Goal: Transaction & Acquisition: Purchase product/service

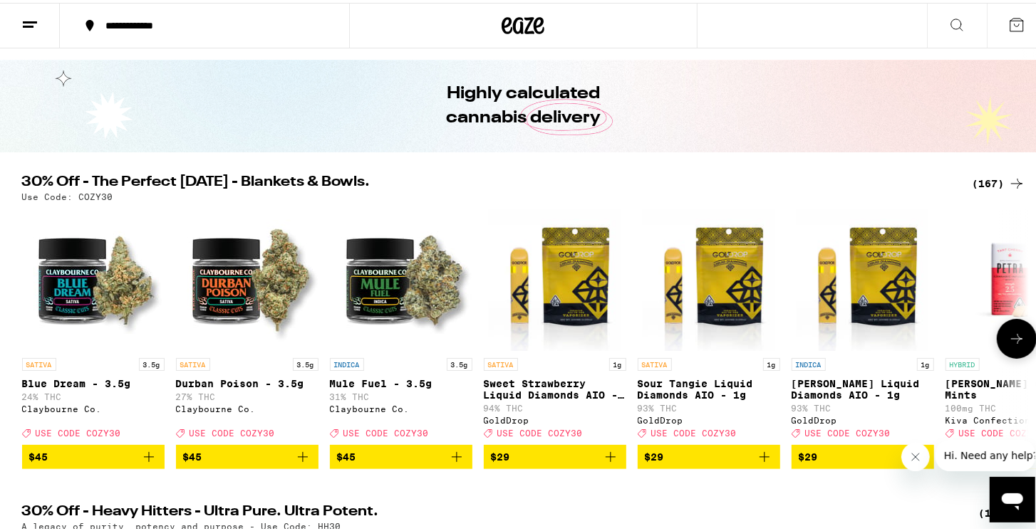
scroll to position [142, 0]
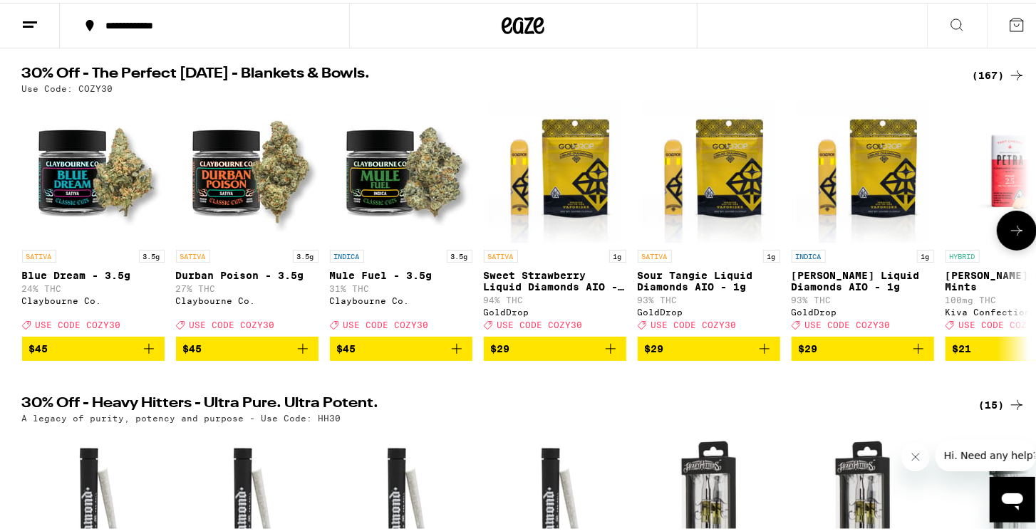
click at [1008, 234] on icon at bounding box center [1016, 227] width 17 height 17
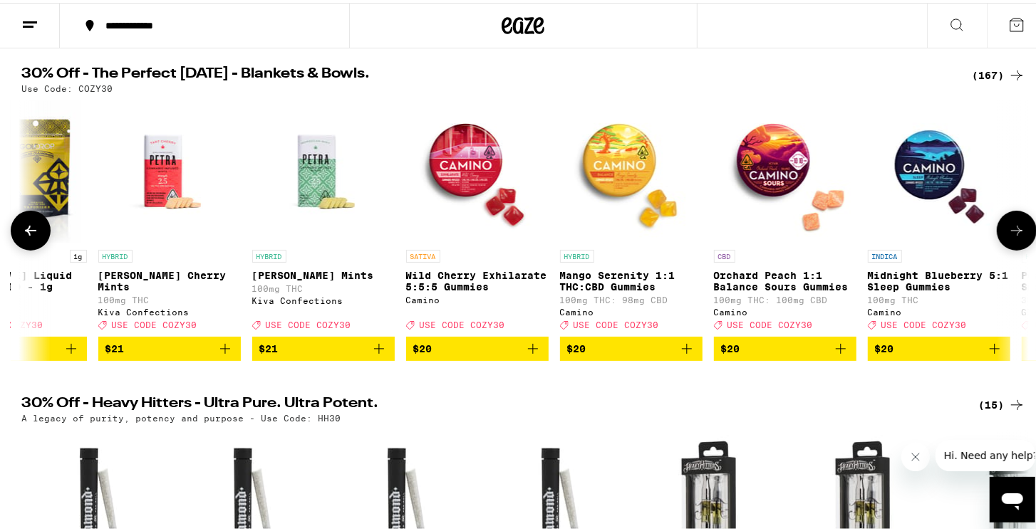
click at [1008, 232] on icon at bounding box center [1016, 227] width 17 height 17
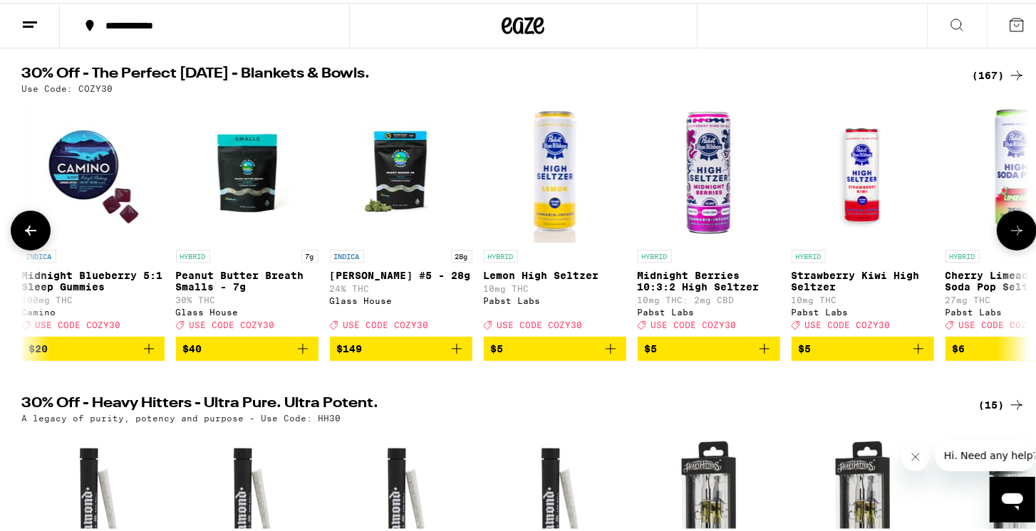
click at [1008, 232] on icon at bounding box center [1016, 227] width 17 height 17
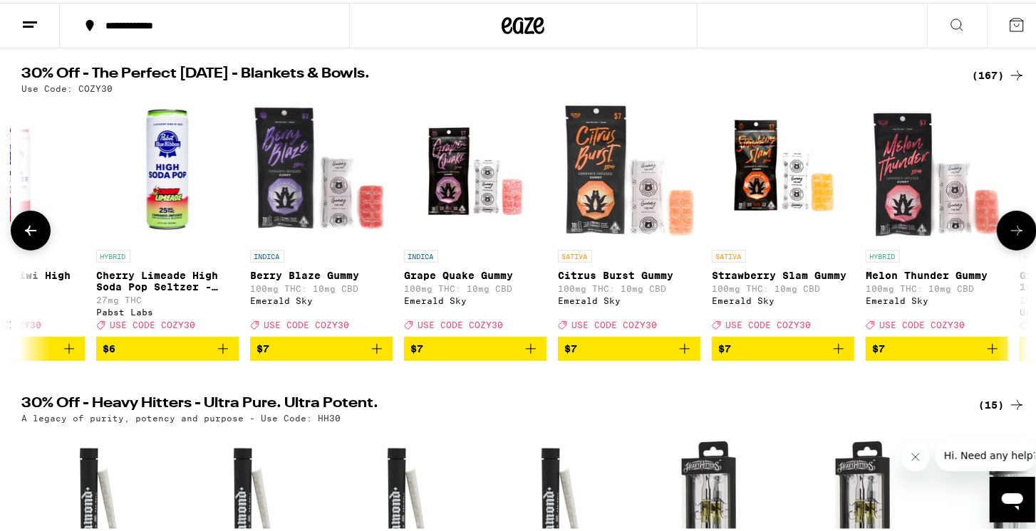
click at [1008, 232] on icon at bounding box center [1016, 227] width 17 height 17
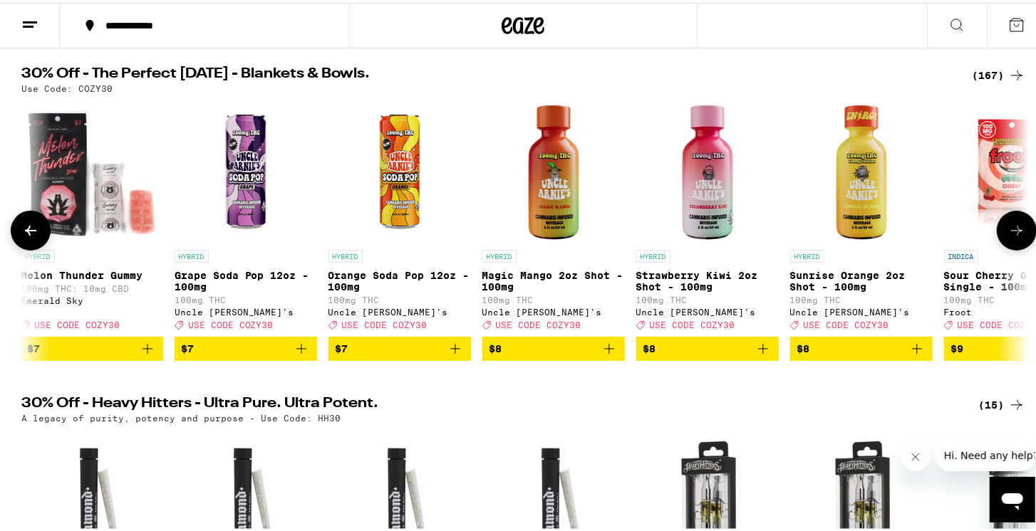
click at [1008, 232] on icon at bounding box center [1016, 227] width 17 height 17
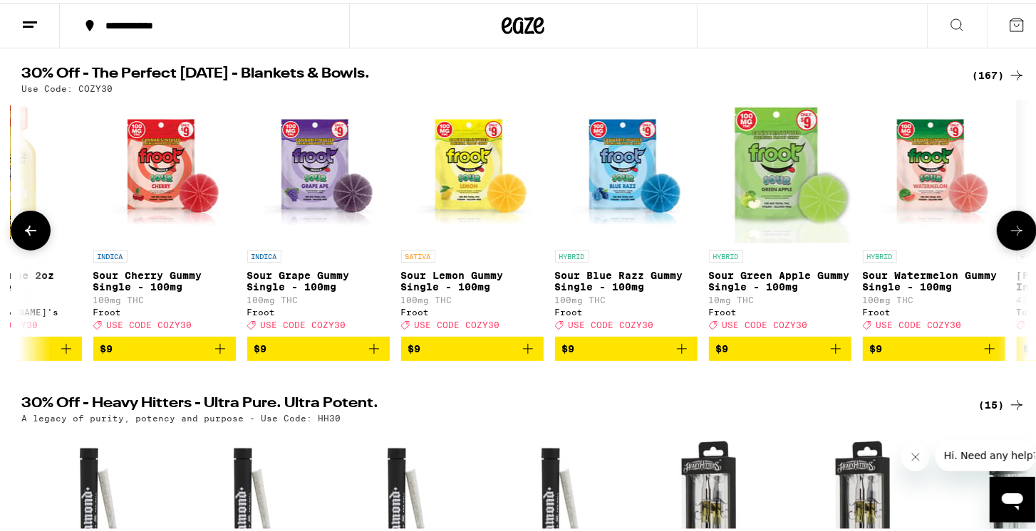
click at [1009, 232] on icon at bounding box center [1016, 227] width 17 height 17
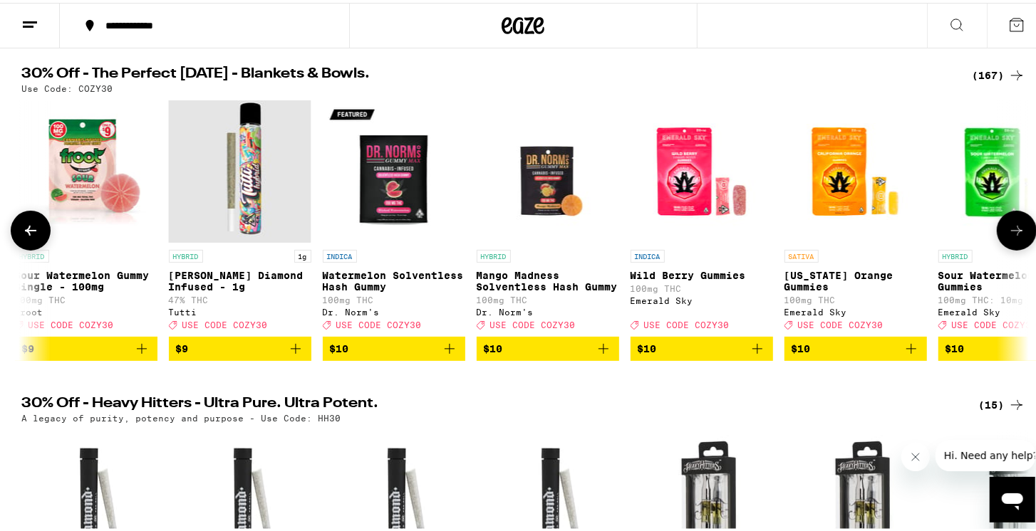
click at [1009, 232] on icon at bounding box center [1016, 227] width 17 height 17
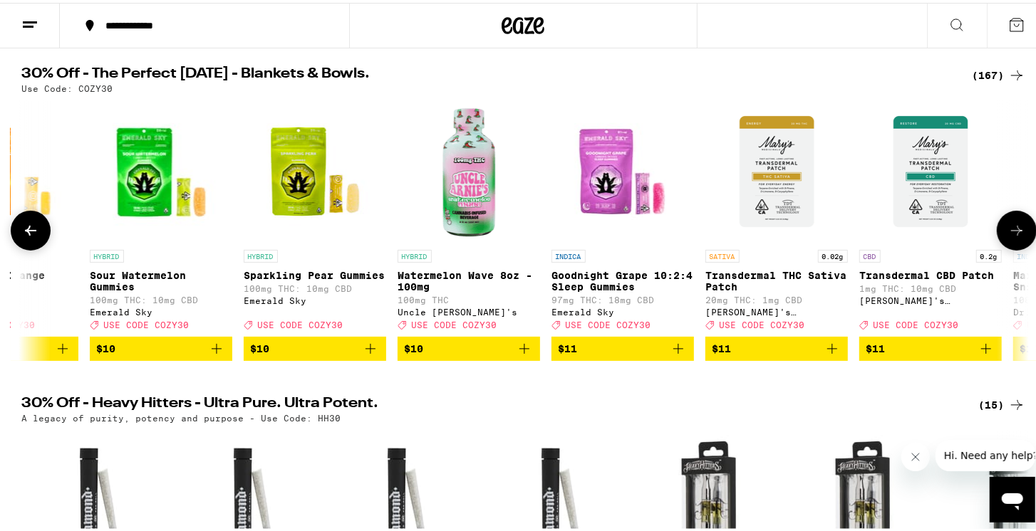
click at [1009, 232] on icon at bounding box center [1016, 227] width 17 height 17
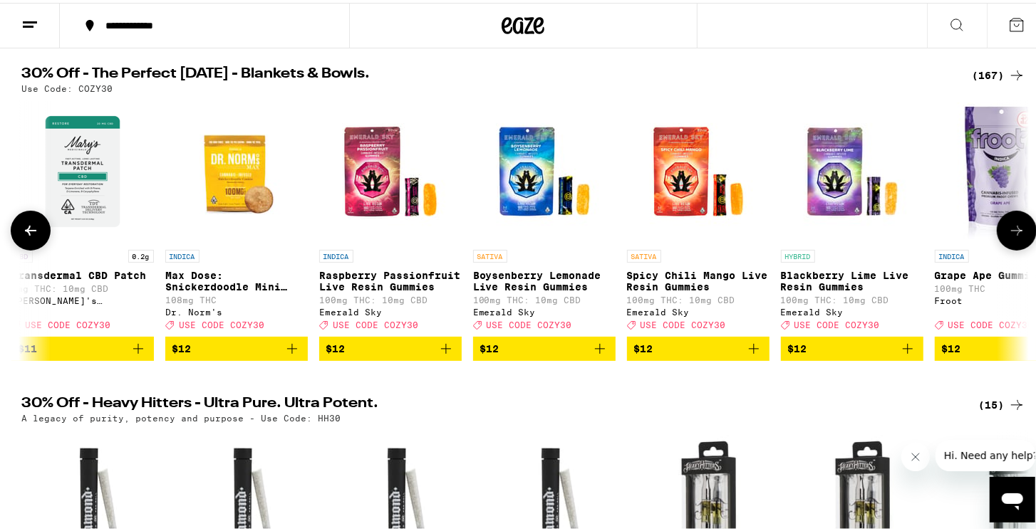
click at [1009, 231] on icon at bounding box center [1016, 227] width 17 height 17
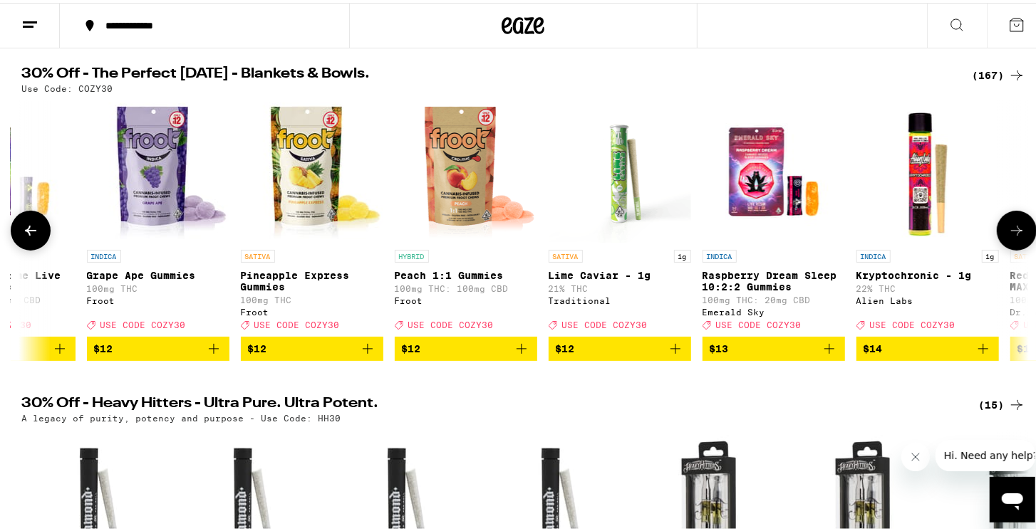
click at [1008, 231] on icon at bounding box center [1016, 227] width 17 height 17
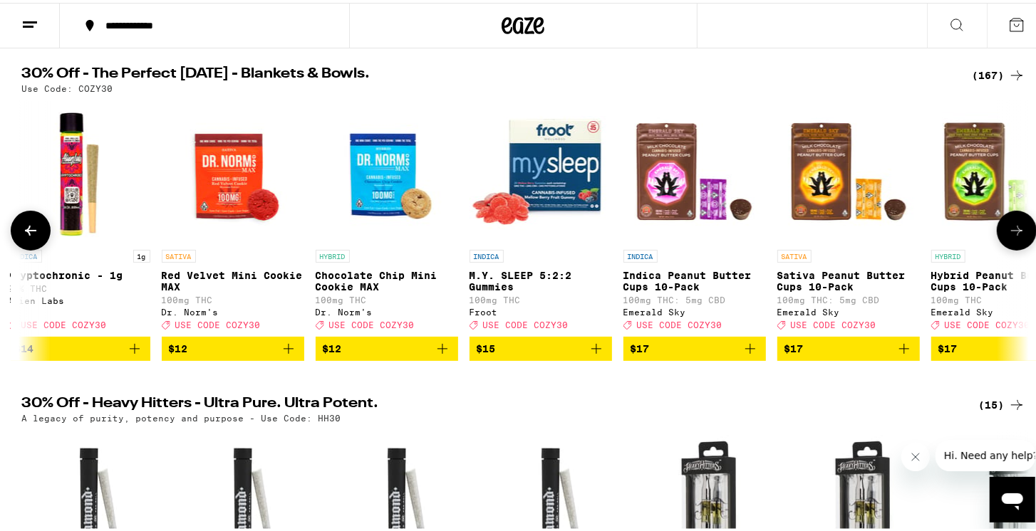
click at [1008, 231] on icon at bounding box center [1016, 227] width 17 height 17
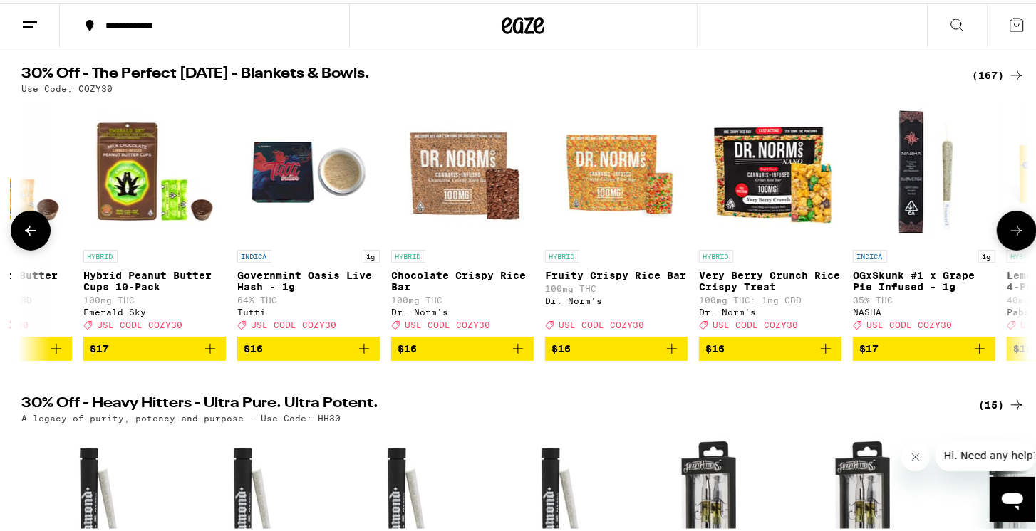
click at [1008, 231] on icon at bounding box center [1016, 227] width 17 height 17
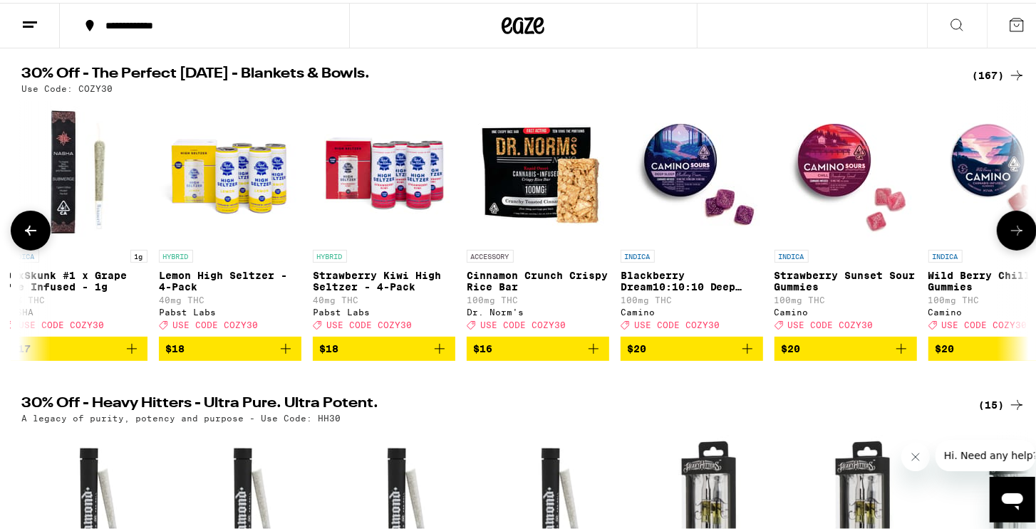
click at [1008, 231] on icon at bounding box center [1016, 227] width 17 height 17
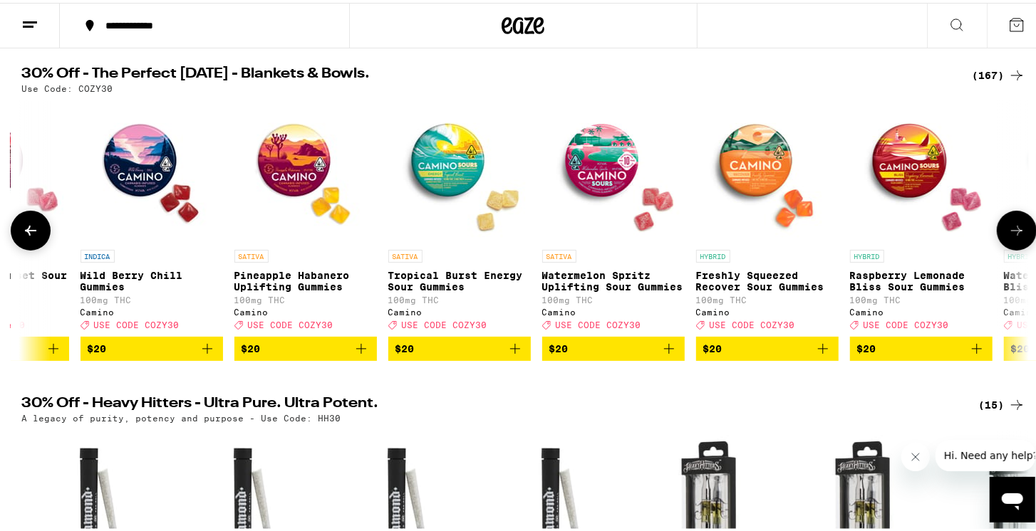
click at [1008, 231] on icon at bounding box center [1016, 227] width 17 height 17
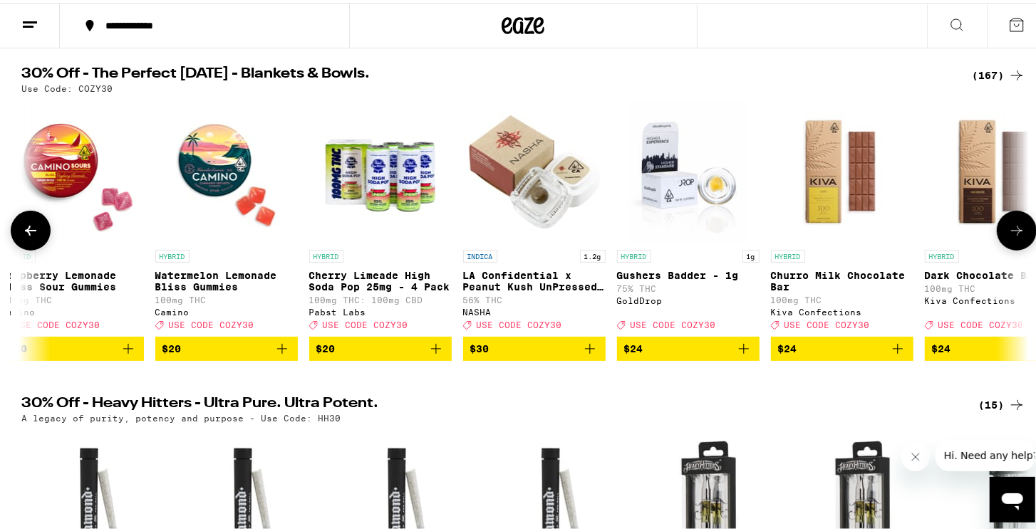
click at [1008, 231] on icon at bounding box center [1016, 227] width 17 height 17
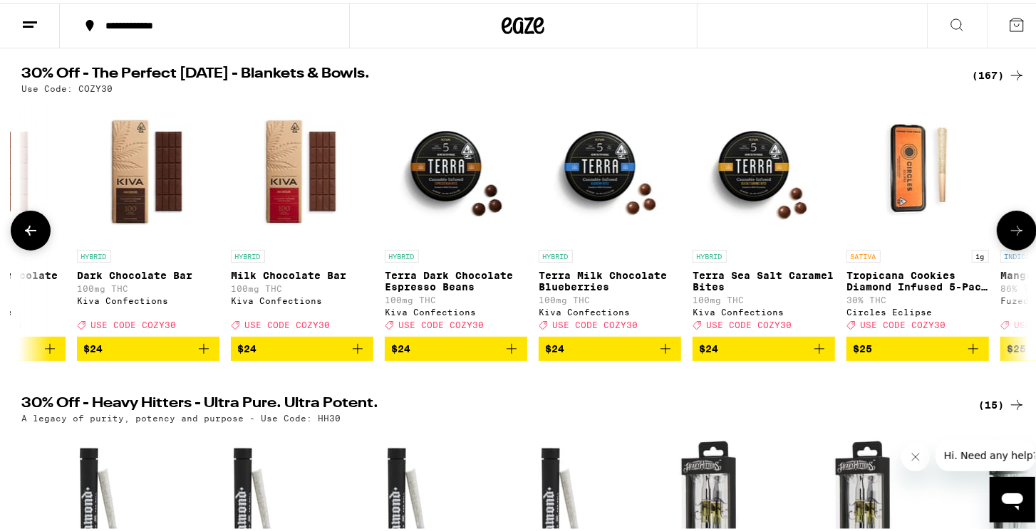
click at [1008, 231] on icon at bounding box center [1016, 227] width 17 height 17
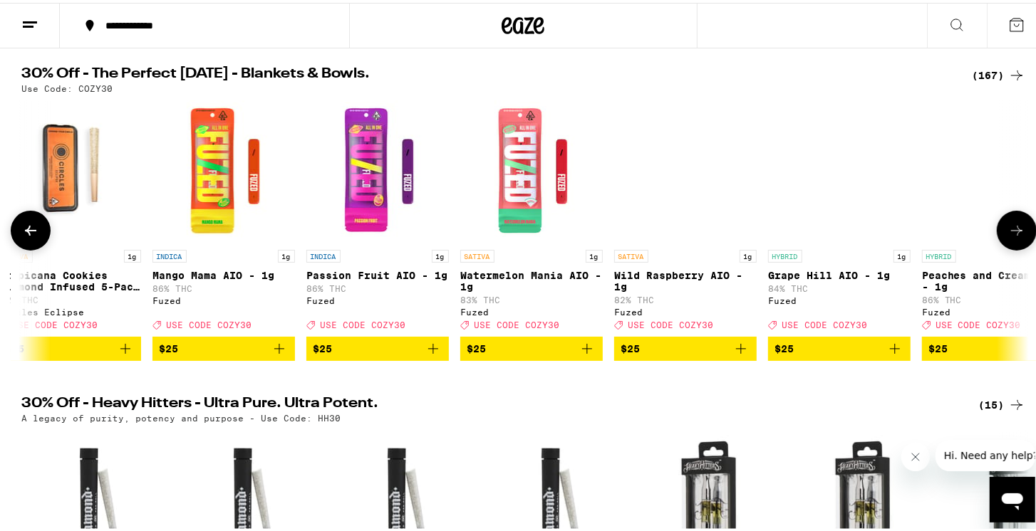
click at [1008, 231] on icon at bounding box center [1016, 227] width 17 height 17
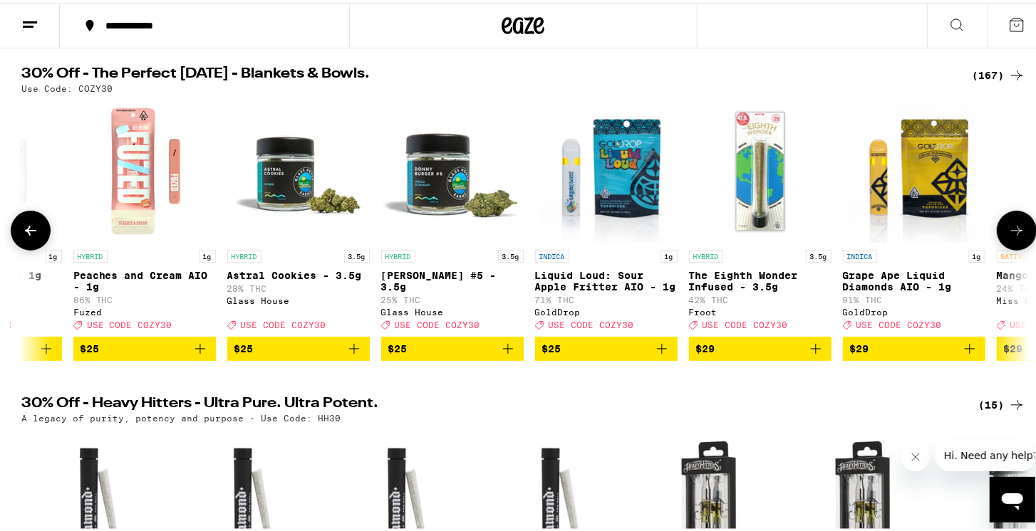
click at [1008, 231] on icon at bounding box center [1016, 227] width 17 height 17
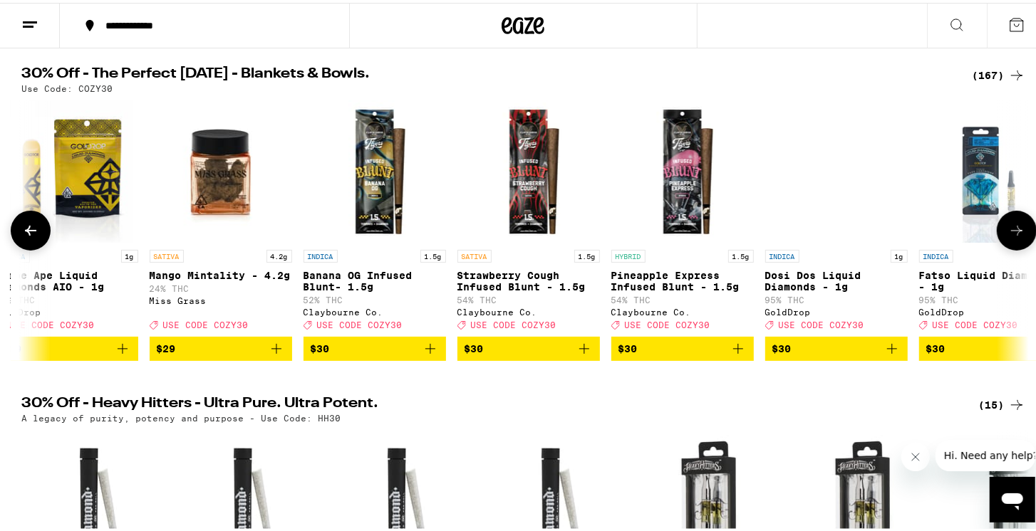
scroll to position [0, 15261]
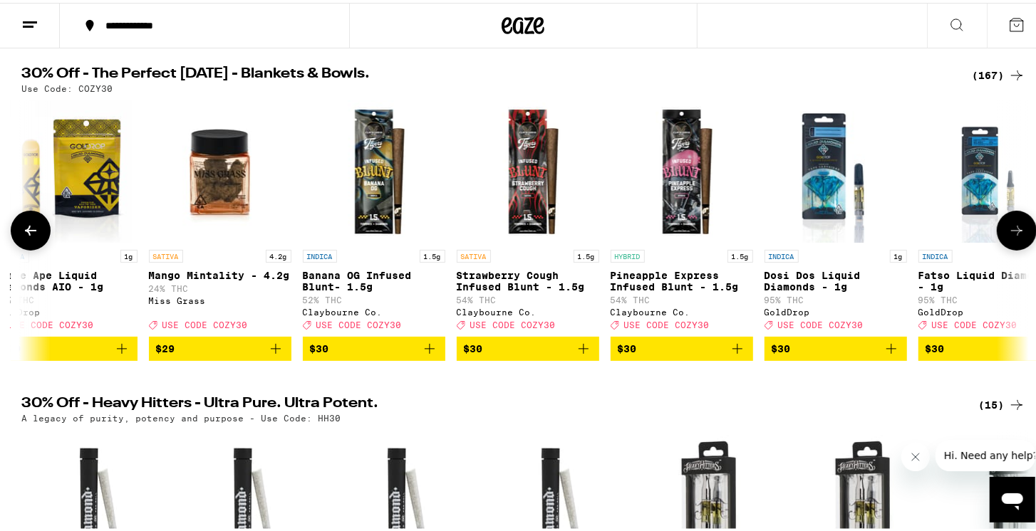
click at [1010, 227] on icon at bounding box center [1016, 227] width 17 height 17
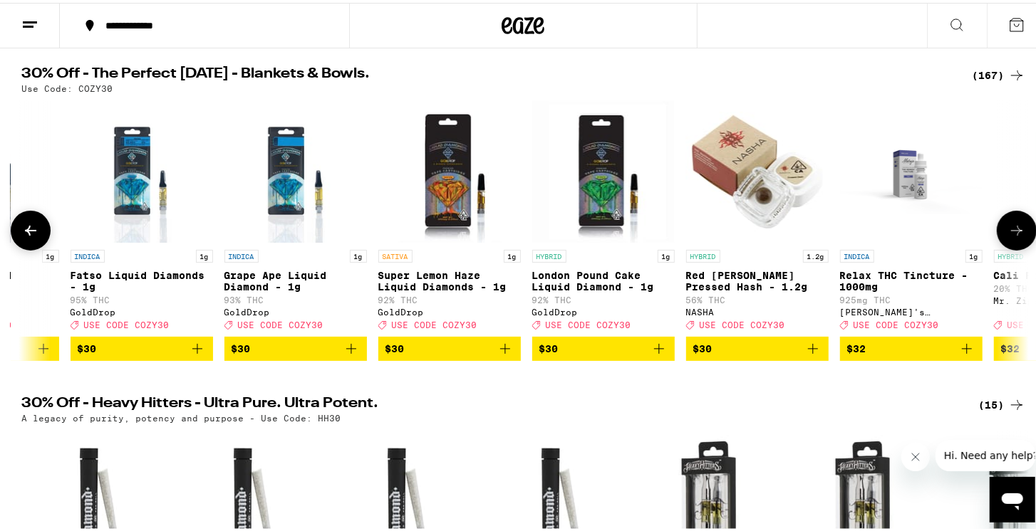
click at [1010, 227] on icon at bounding box center [1016, 227] width 17 height 17
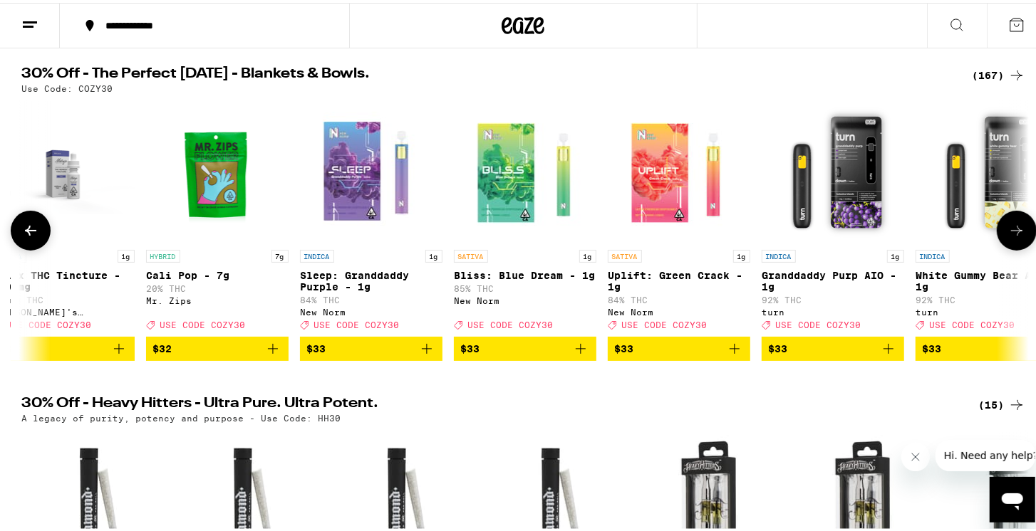
click at [1010, 227] on icon at bounding box center [1016, 227] width 17 height 17
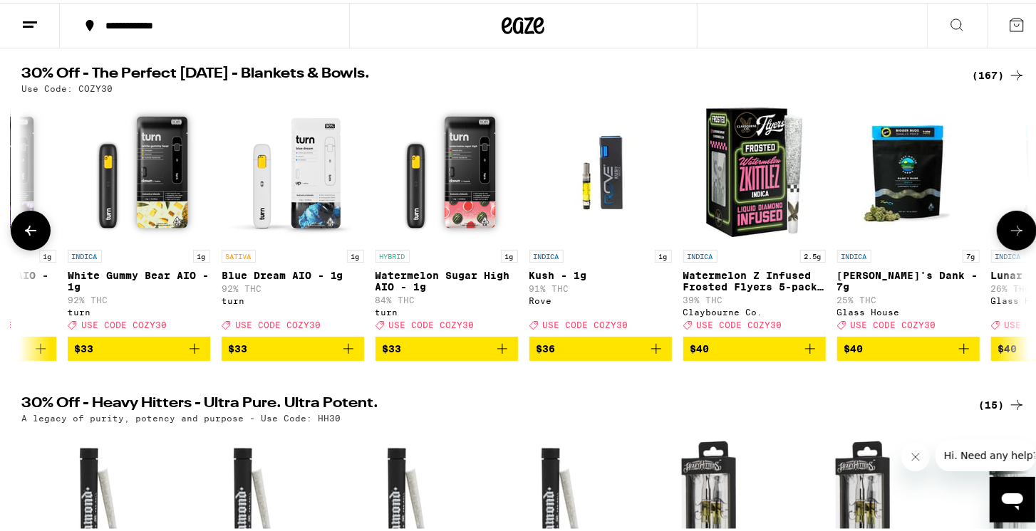
click at [1010, 227] on icon at bounding box center [1016, 227] width 17 height 17
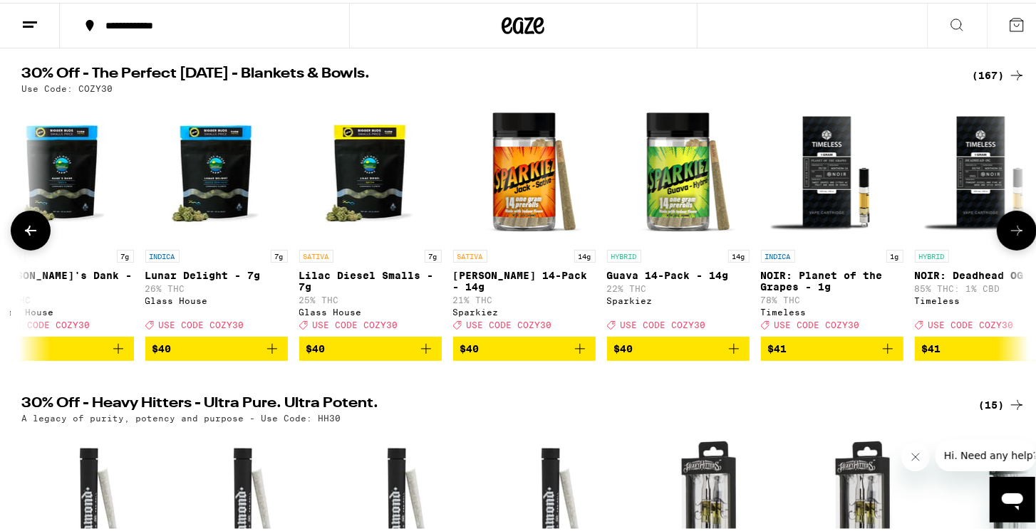
scroll to position [0, 18653]
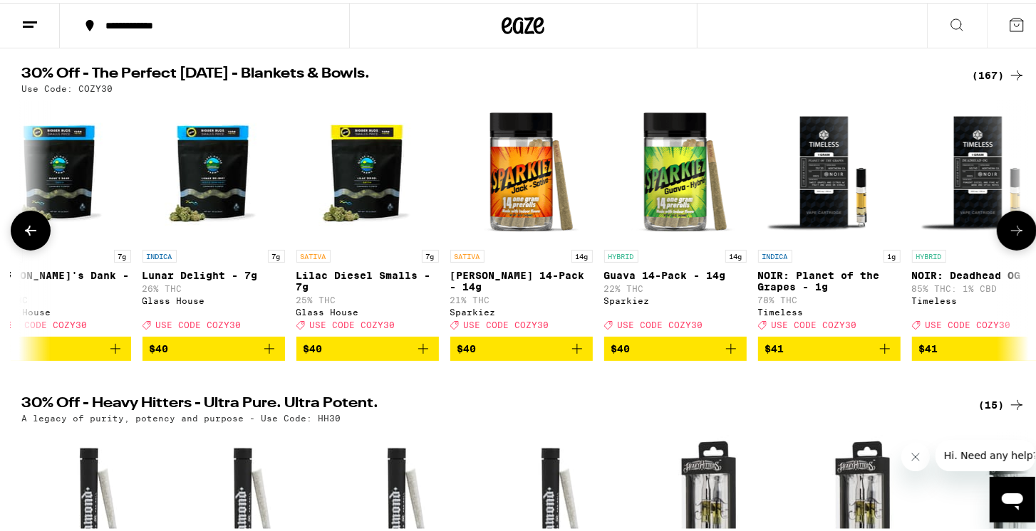
click at [26, 234] on icon at bounding box center [30, 227] width 17 height 17
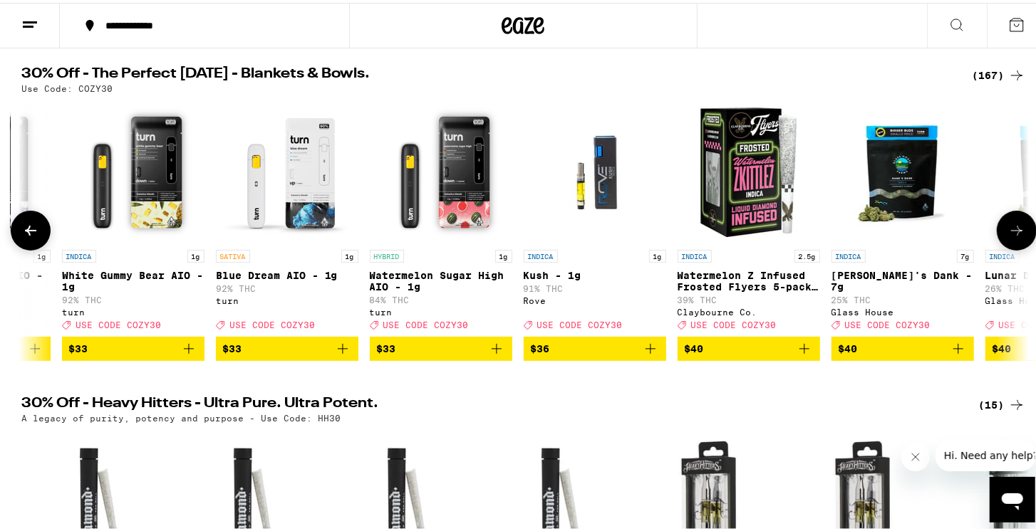
scroll to position [0, 17805]
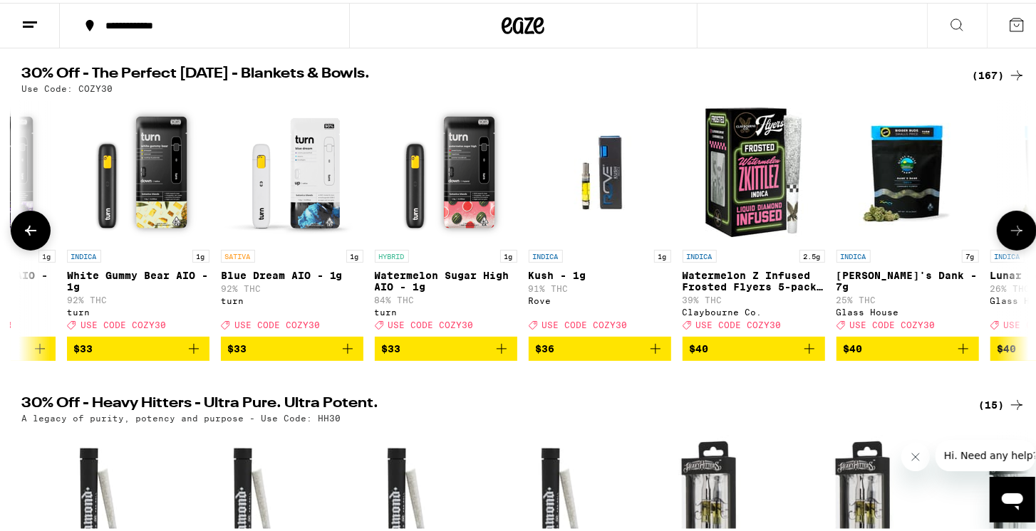
click at [1019, 239] on button at bounding box center [1017, 228] width 40 height 40
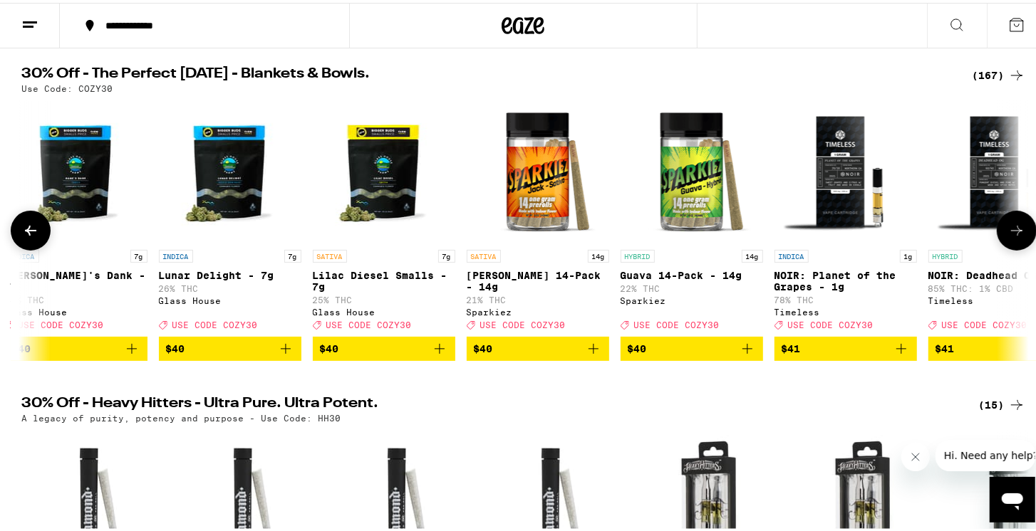
click at [1018, 237] on icon at bounding box center [1016, 227] width 17 height 17
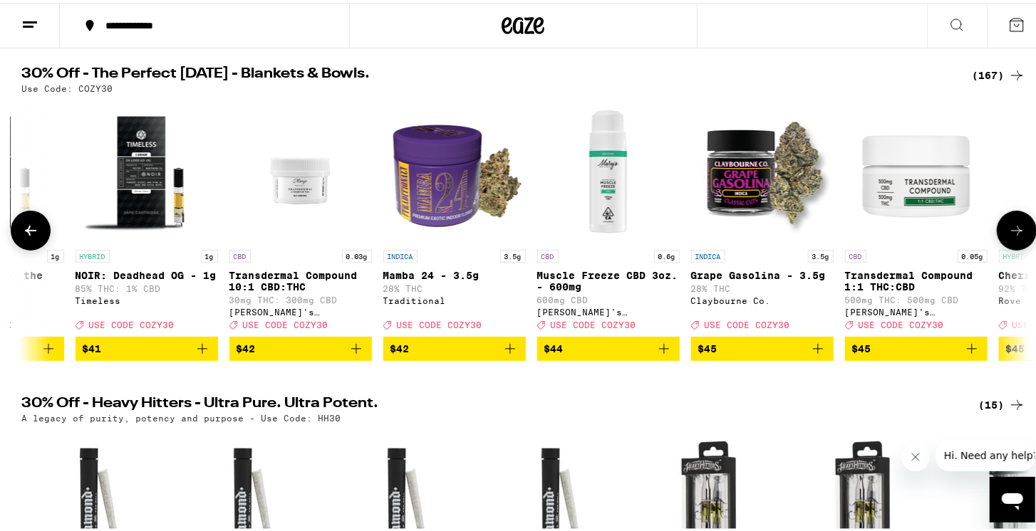
scroll to position [0, 19493]
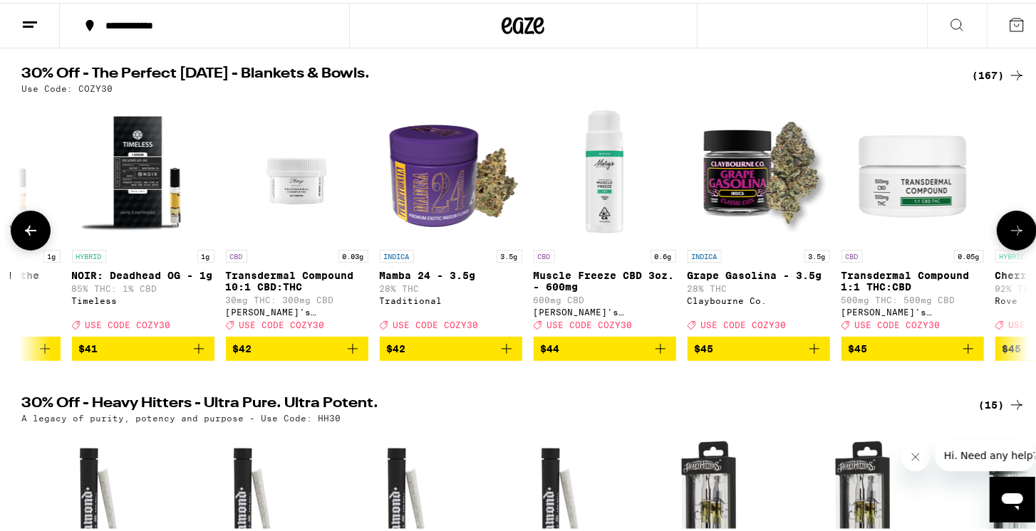
click at [1012, 230] on icon at bounding box center [1016, 228] width 11 height 10
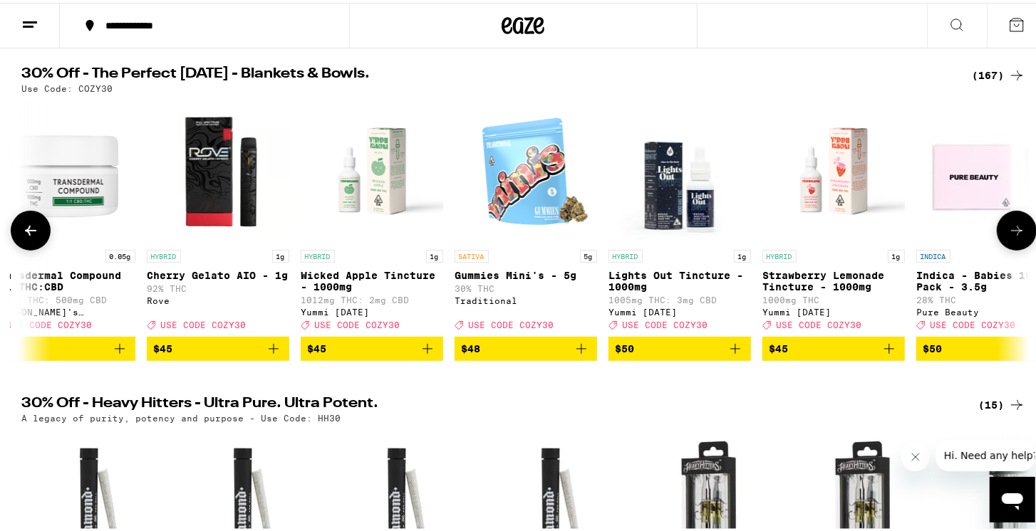
click at [31, 224] on button at bounding box center [31, 228] width 40 height 40
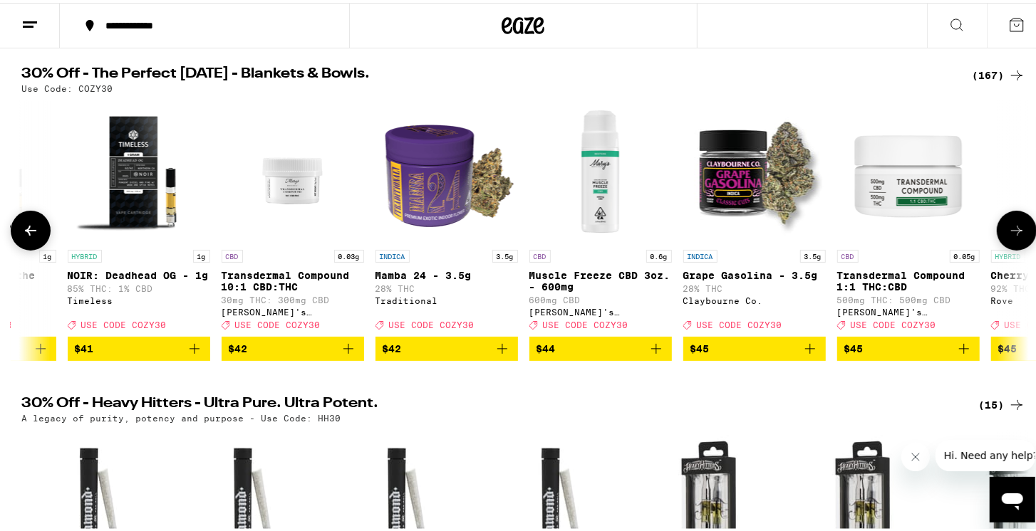
scroll to position [0, 19493]
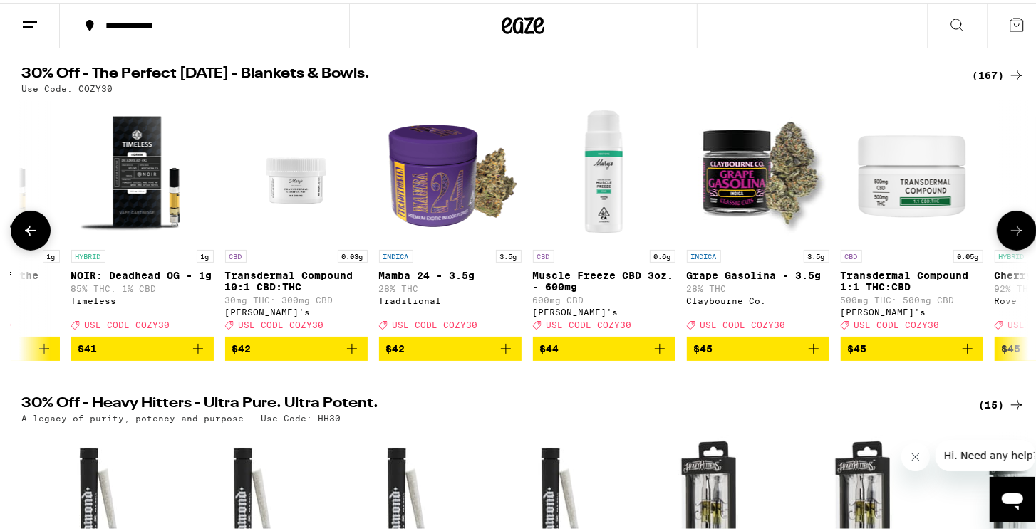
click at [1009, 236] on icon at bounding box center [1016, 227] width 17 height 17
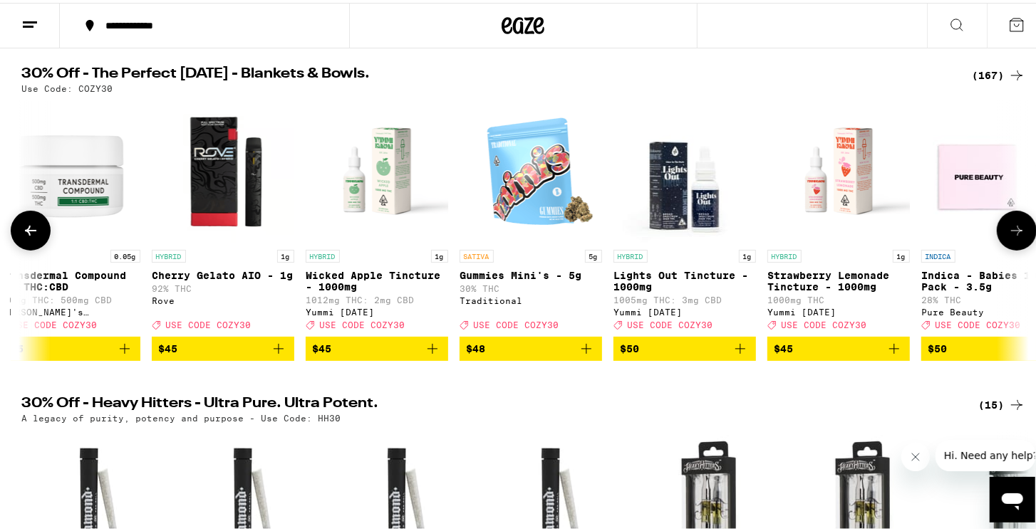
scroll to position [0, 20341]
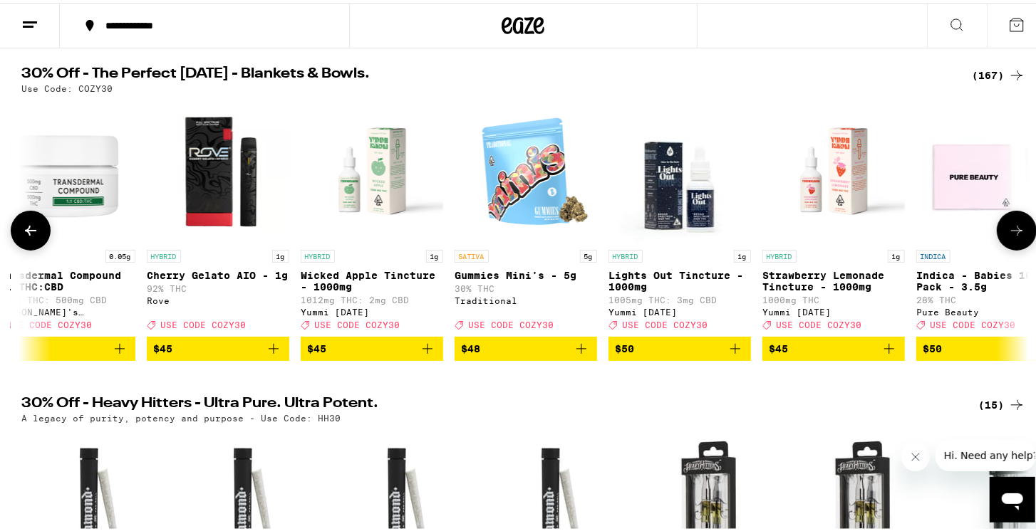
click at [1008, 236] on icon at bounding box center [1016, 227] width 17 height 17
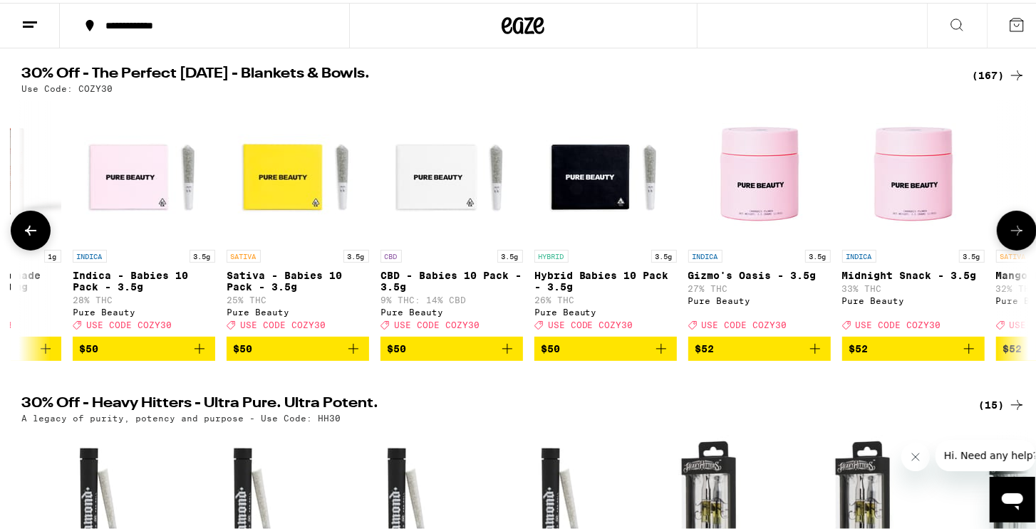
click at [1008, 236] on icon at bounding box center [1016, 227] width 17 height 17
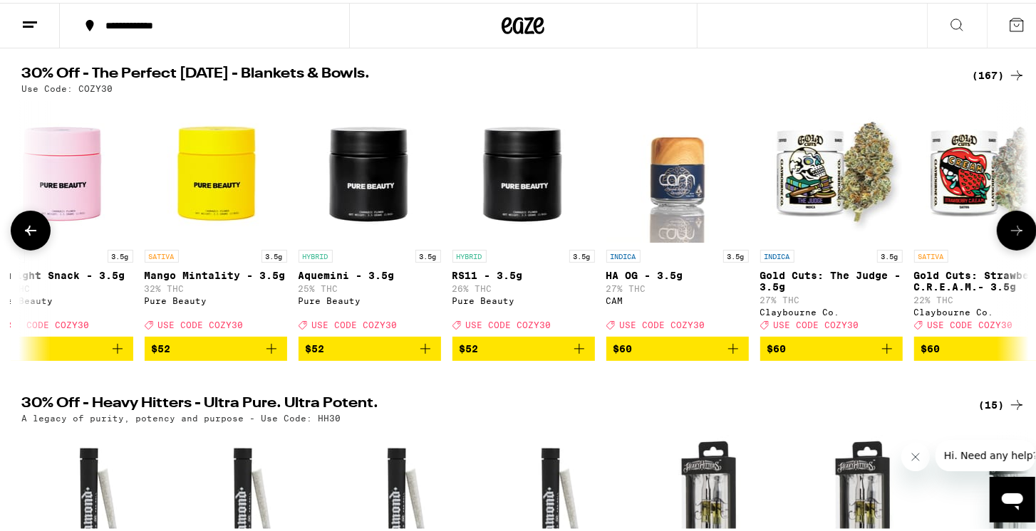
scroll to position [0, 22037]
click at [1008, 236] on icon at bounding box center [1016, 227] width 17 height 17
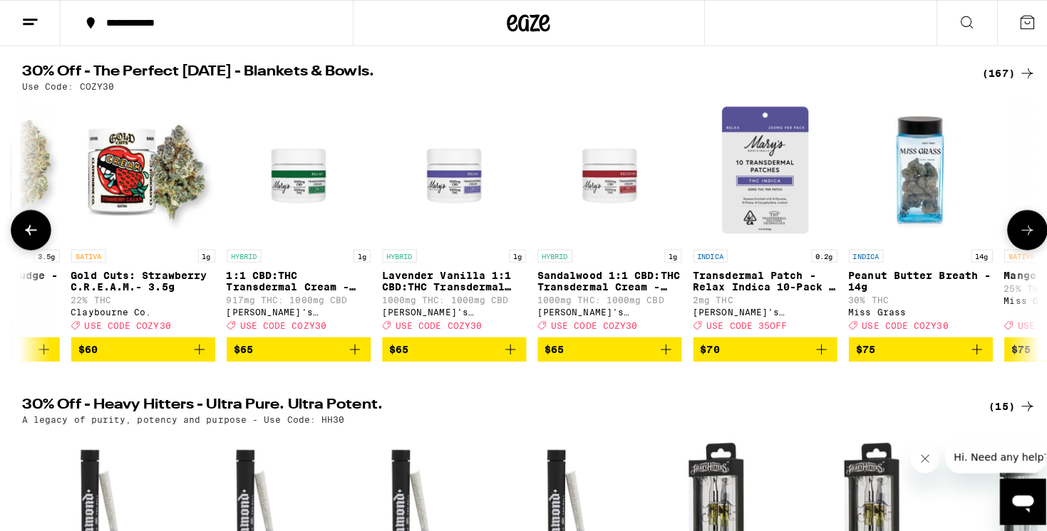
scroll to position [0, 22884]
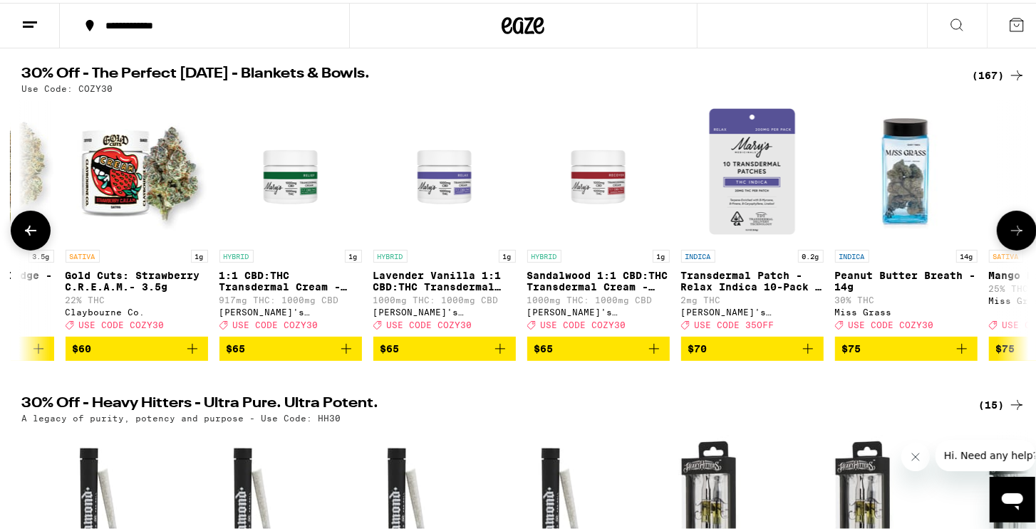
click at [877, 269] on p "Peanut Butter Breath - 14g" at bounding box center [906, 278] width 142 height 23
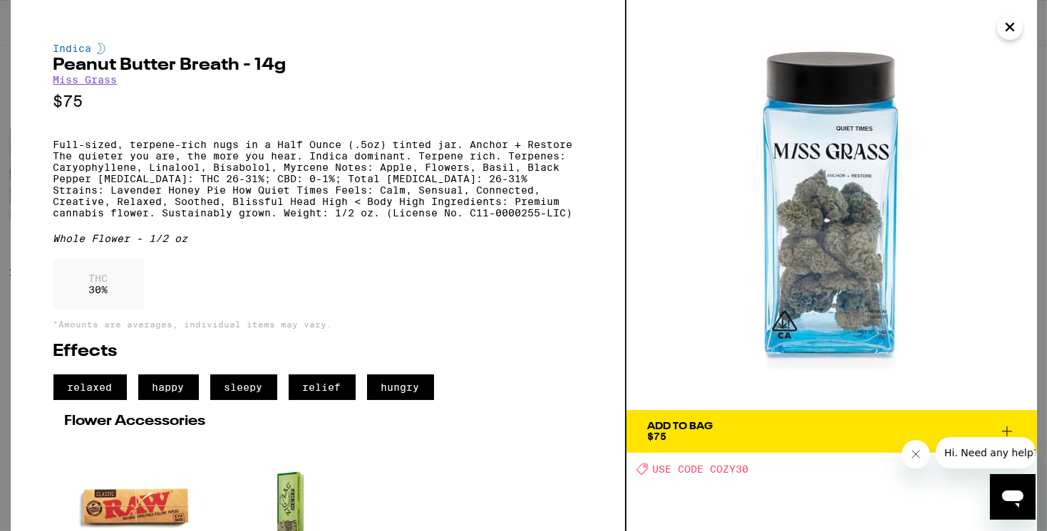
click at [1002, 425] on icon at bounding box center [1006, 431] width 17 height 17
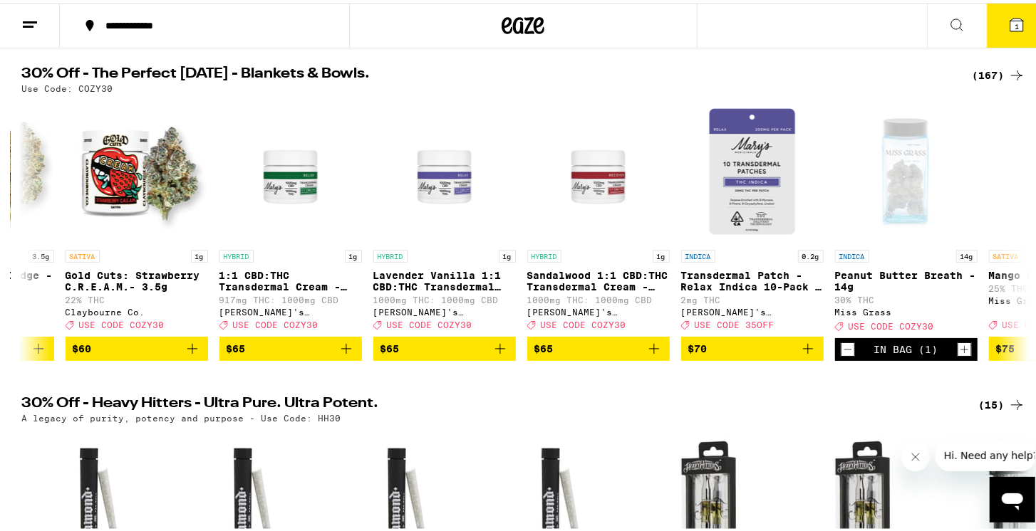
click at [1010, 21] on icon at bounding box center [1016, 22] width 13 height 13
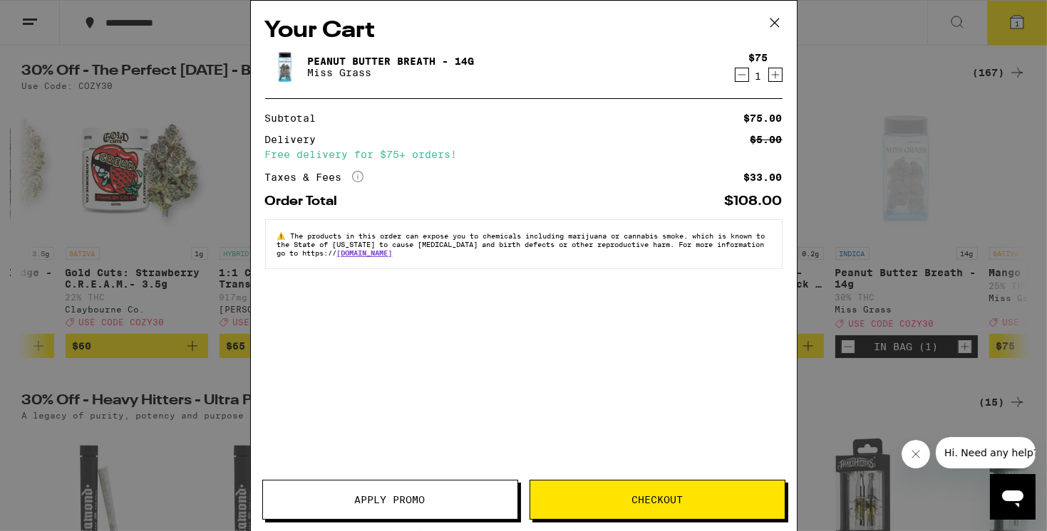
click at [643, 503] on span "Checkout" at bounding box center [656, 500] width 51 height 10
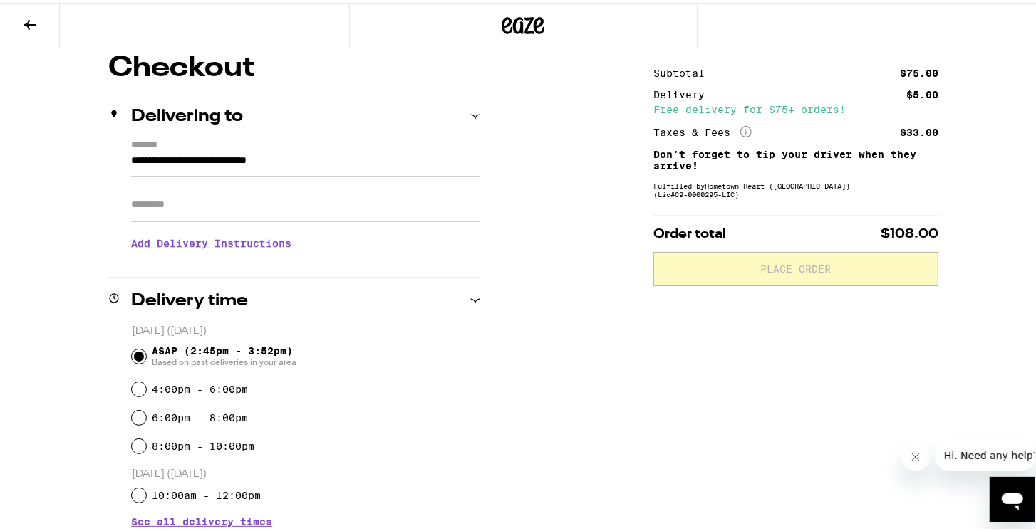
scroll to position [142, 0]
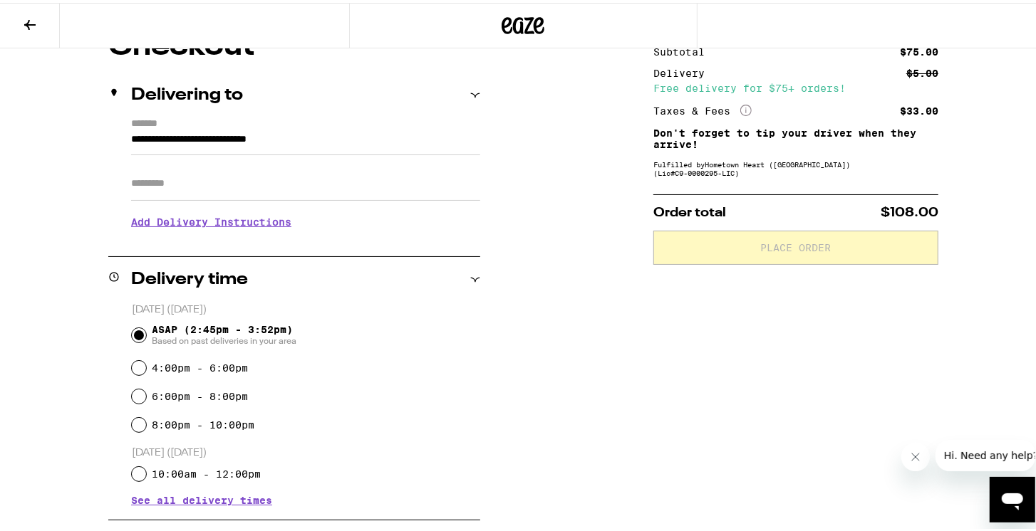
click at [124, 367] on div "[DATE] ([DATE]) ASAP (2:45pm - 3:52pm) Based on past deliveries in your area 4:…" at bounding box center [294, 401] width 372 height 203
click at [133, 364] on input "4:00pm - 6:00pm" at bounding box center [139, 365] width 14 height 14
radio input "true"
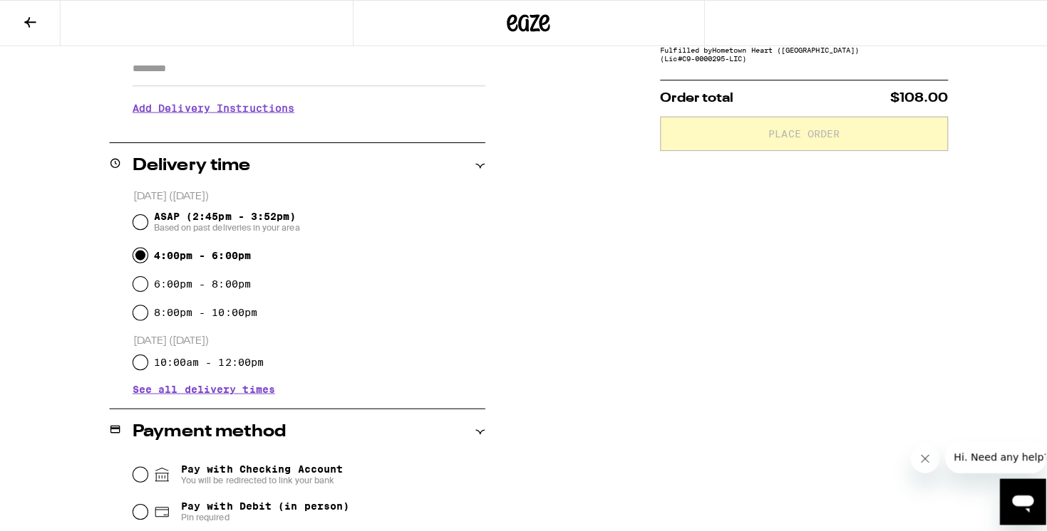
scroll to position [0, 0]
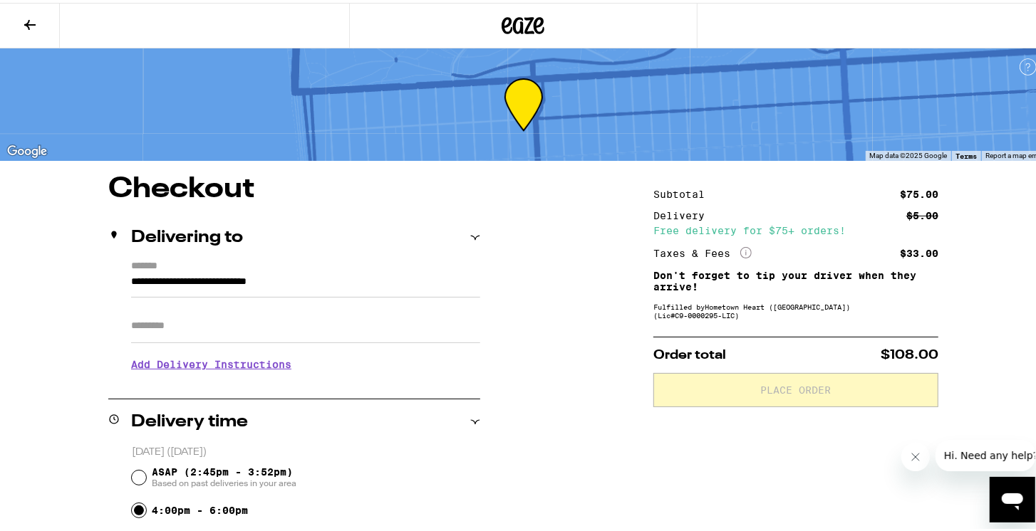
click at [28, 19] on icon at bounding box center [29, 22] width 11 height 10
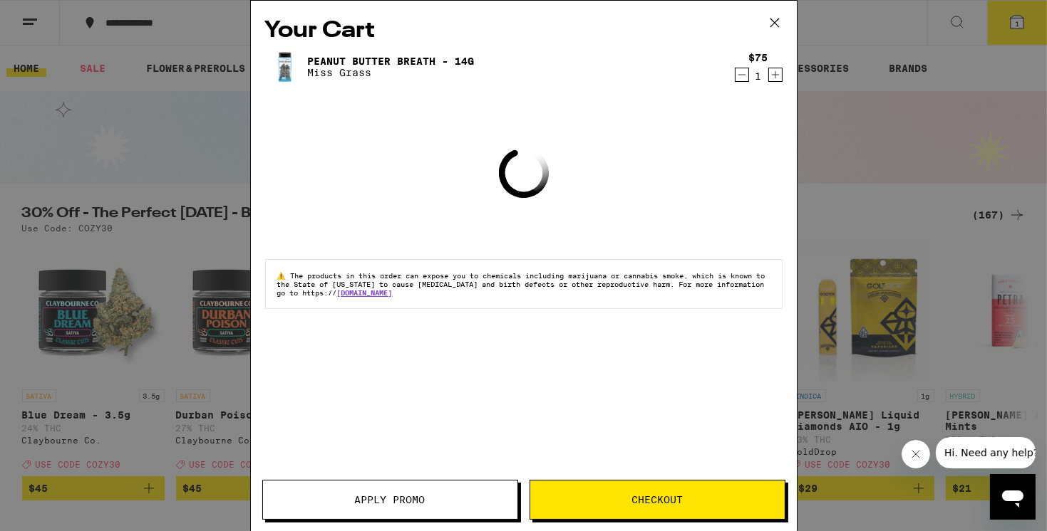
click at [380, 500] on span "Apply Promo" at bounding box center [390, 500] width 71 height 10
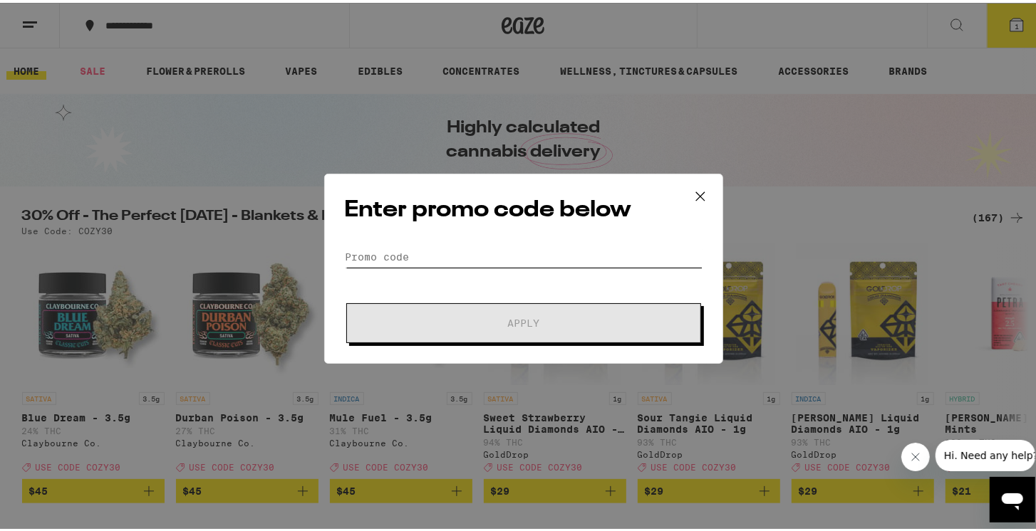
click at [388, 249] on input "Promo Code" at bounding box center [524, 254] width 358 height 21
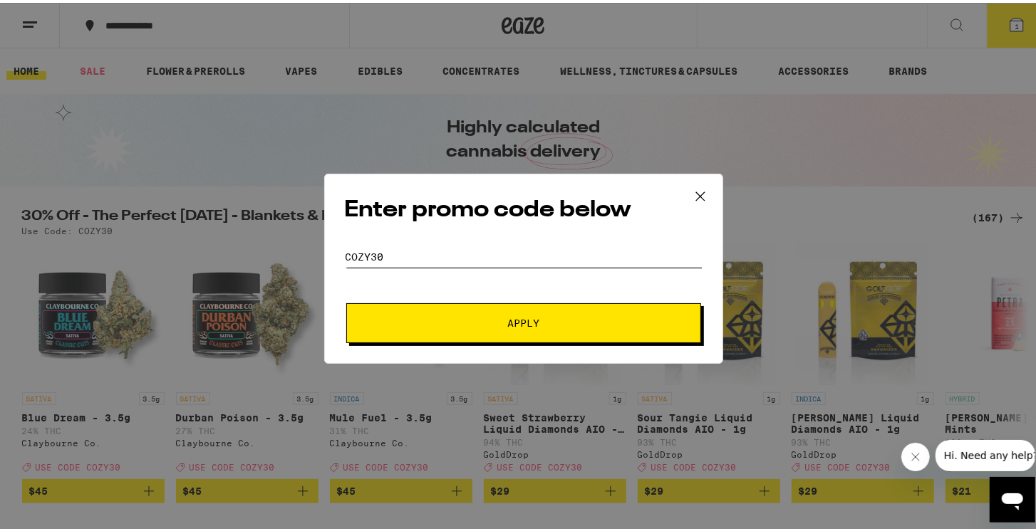
type input "Cozy30"
click at [513, 326] on span "Apply" at bounding box center [523, 321] width 32 height 10
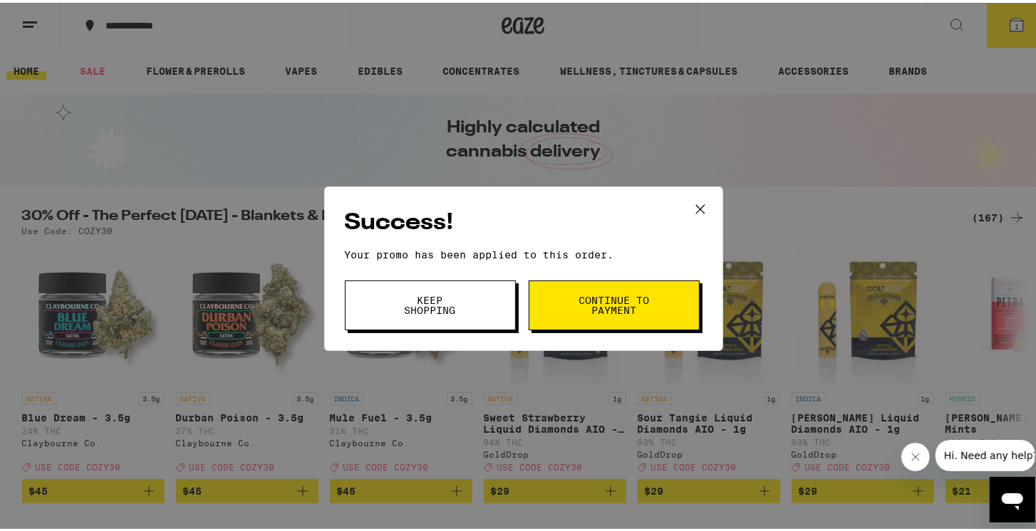
click at [584, 298] on span "Continue to payment" at bounding box center [614, 303] width 73 height 20
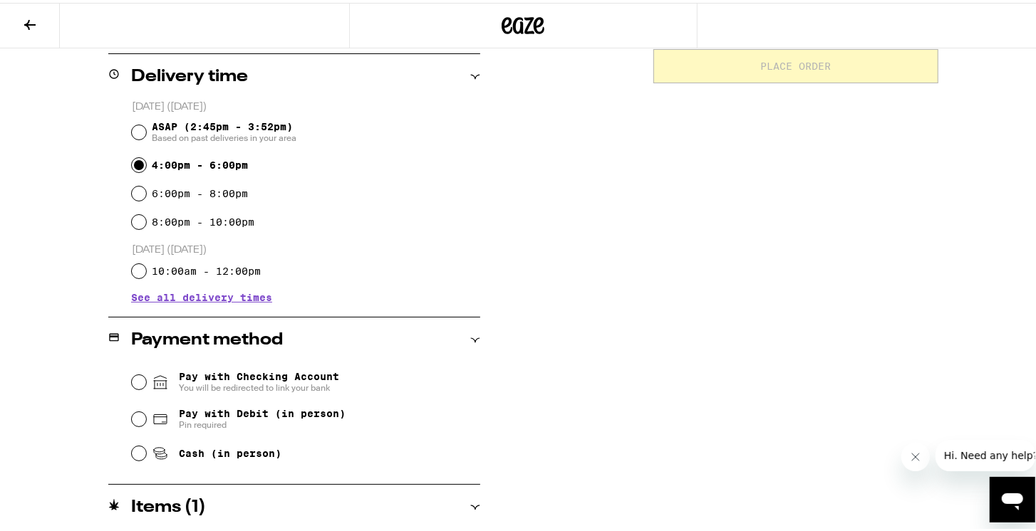
scroll to position [356, 0]
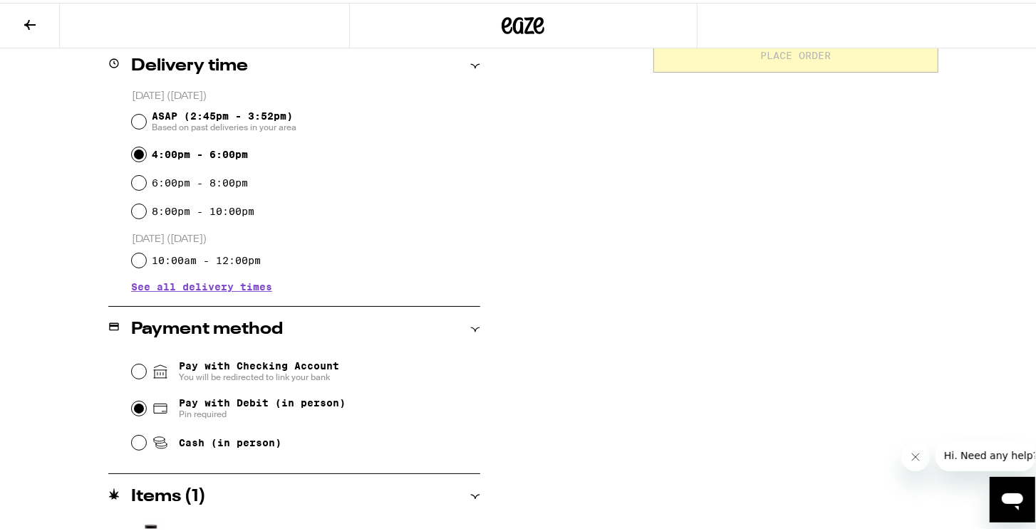
click at [134, 407] on input "Pay with Debit (in person) Pin required" at bounding box center [139, 406] width 14 height 14
radio input "true"
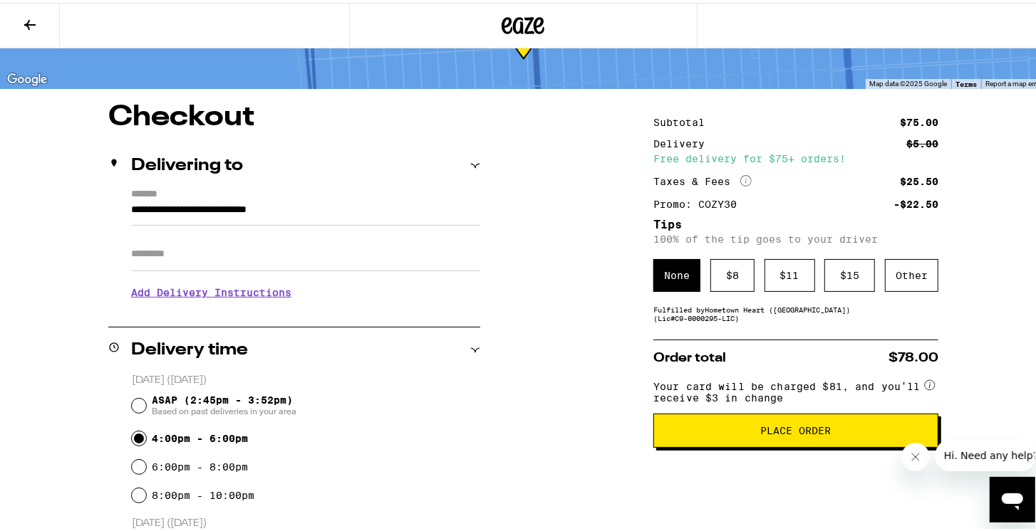
scroll to position [71, 0]
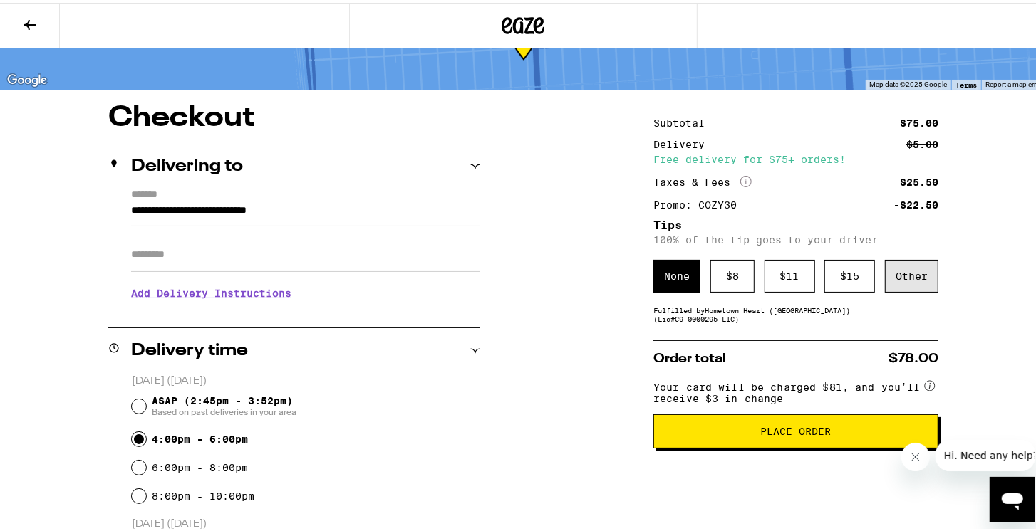
click at [910, 278] on div "Other" at bounding box center [911, 273] width 53 height 33
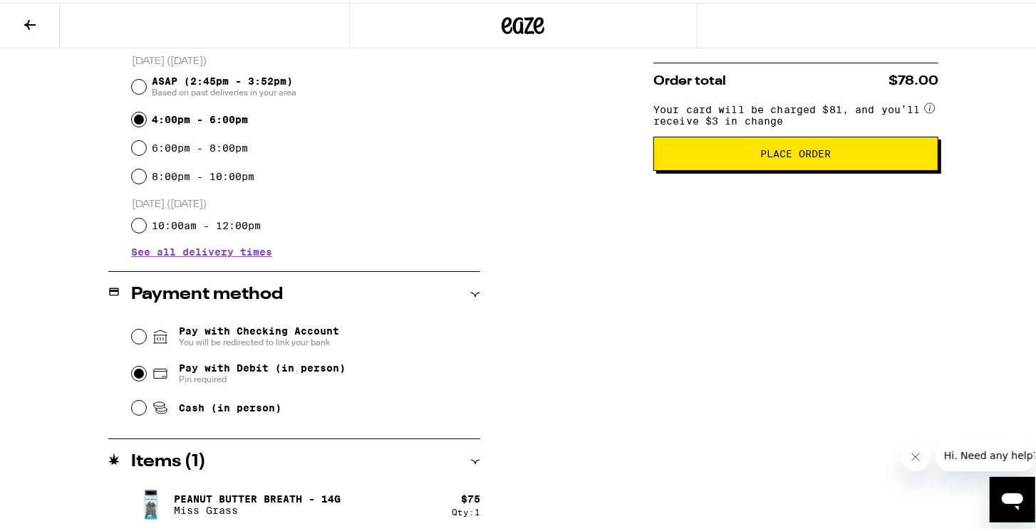
scroll to position [392, 0]
type input "3"
click at [132, 408] on input "Cash (in person)" at bounding box center [139, 405] width 14 height 14
radio input "true"
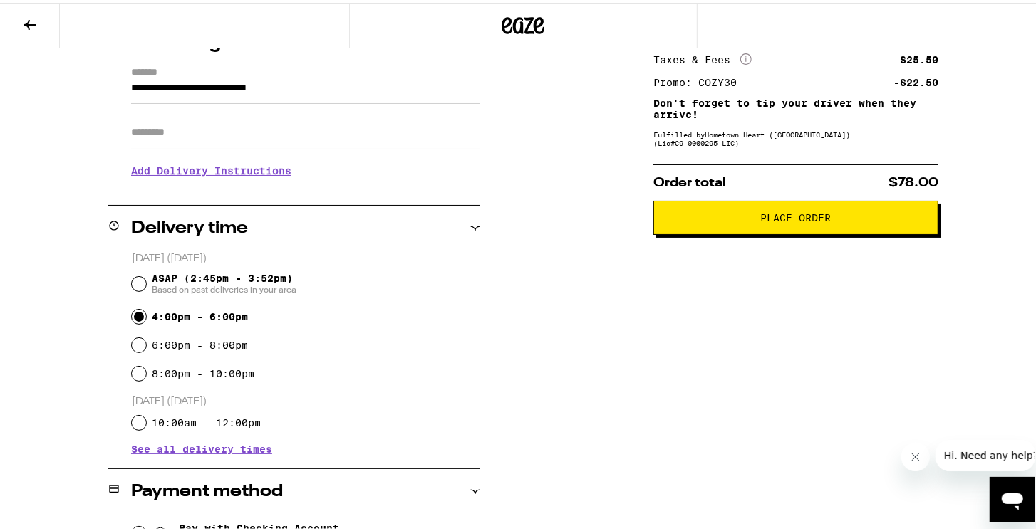
scroll to position [214, 0]
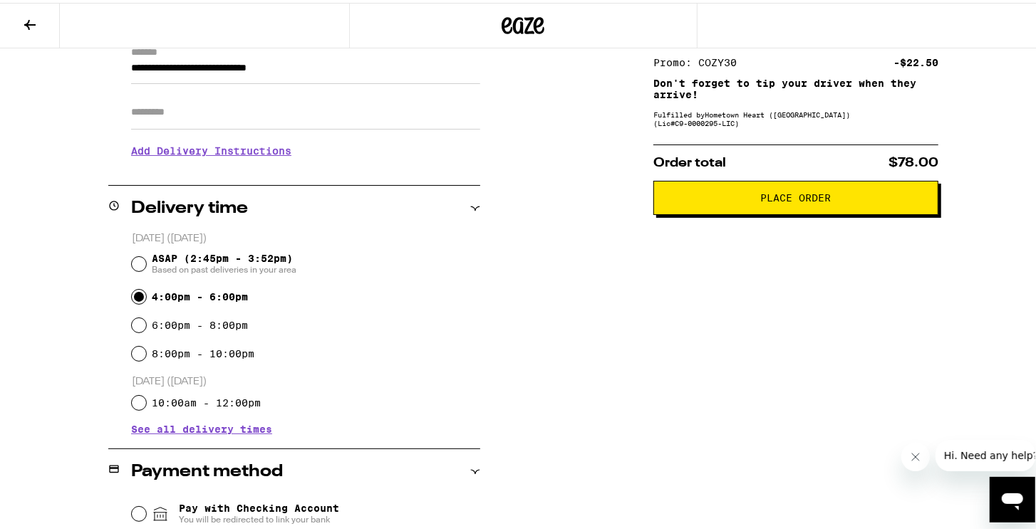
click at [799, 358] on div "Subtotal $75.00 Delivery $5.00 Free delivery for $75+ orders! Taxes & Fees More…" at bounding box center [795, 335] width 285 height 753
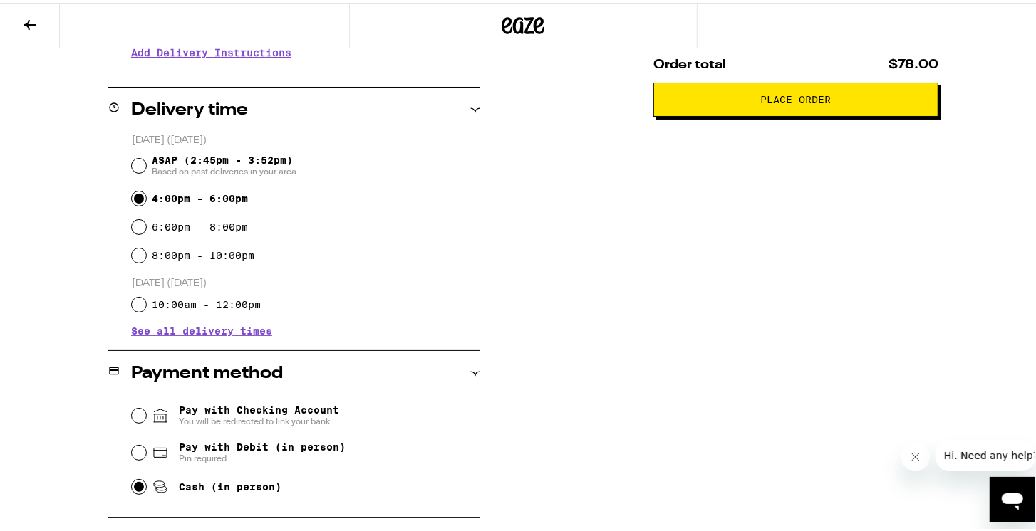
scroll to position [392, 0]
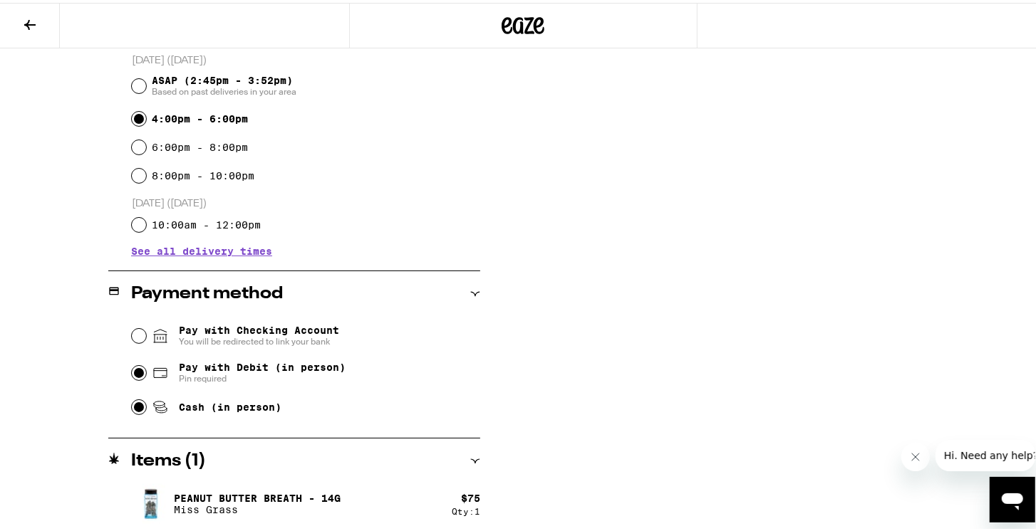
click at [132, 373] on input "Pay with Debit (in person) Pin required" at bounding box center [139, 370] width 14 height 14
radio input "true"
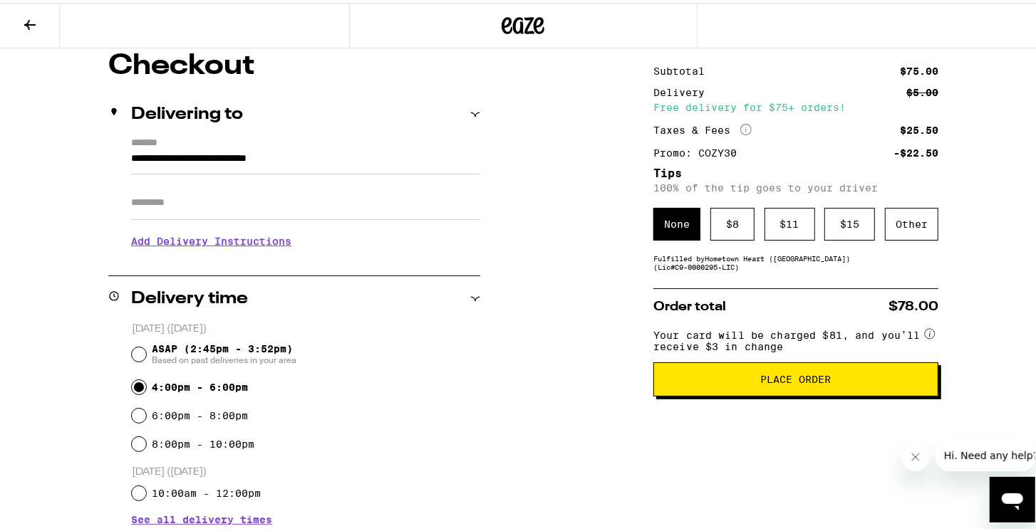
scroll to position [249, 0]
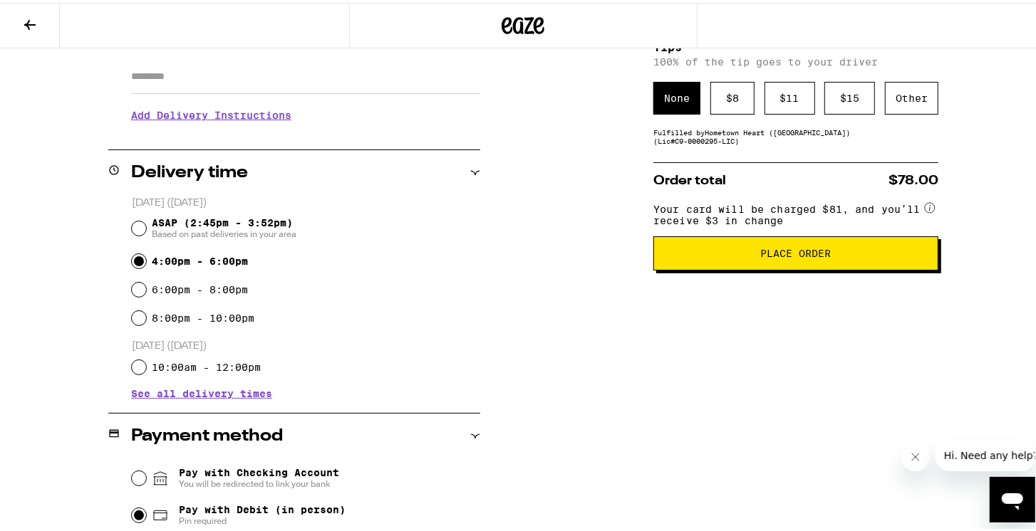
click at [789, 256] on span "Place Order" at bounding box center [796, 251] width 71 height 10
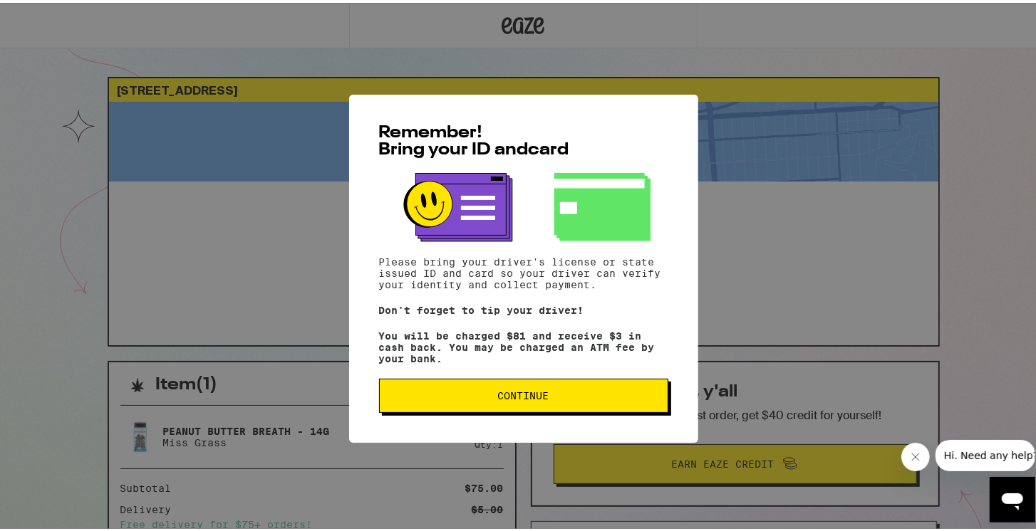
click at [531, 398] on span "Continue" at bounding box center [523, 393] width 51 height 10
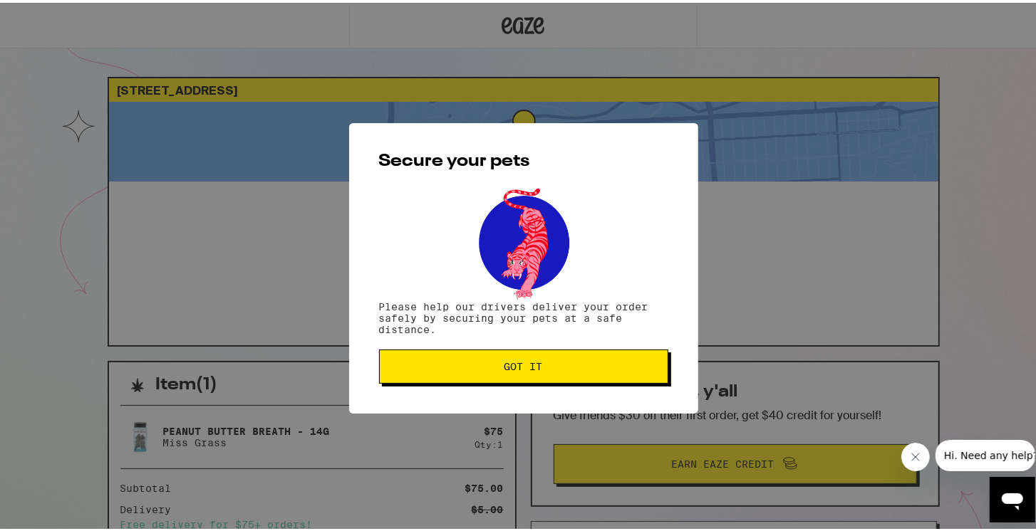
click at [504, 366] on span "Got it" at bounding box center [523, 364] width 38 height 10
